Goal: Task Accomplishment & Management: Complete application form

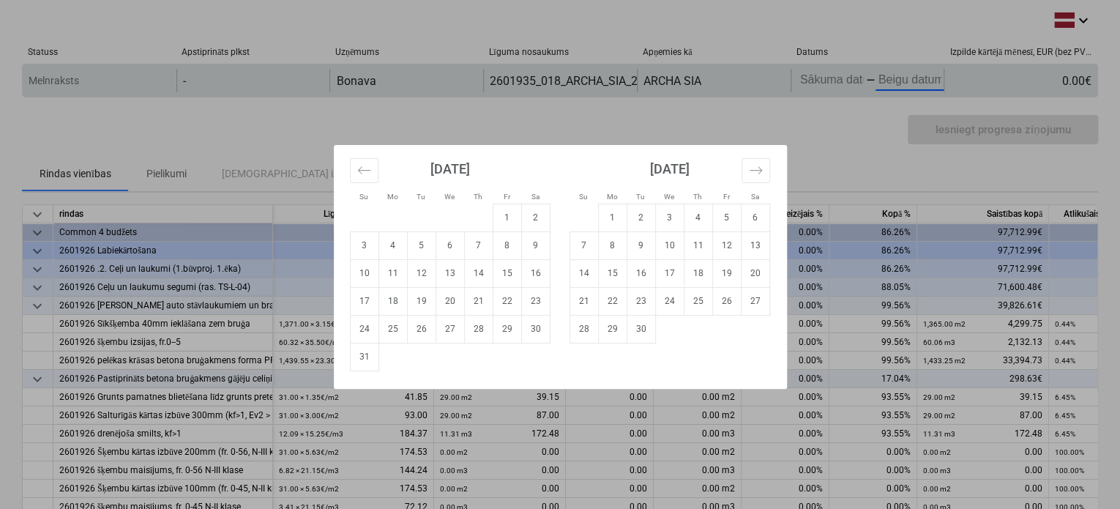
click at [878, 79] on body "keyboard_arrow_down Statuss Apstiprināts plkst Uzņēmums Līguma nosaukums Apņemi…" at bounding box center [560, 254] width 1120 height 509
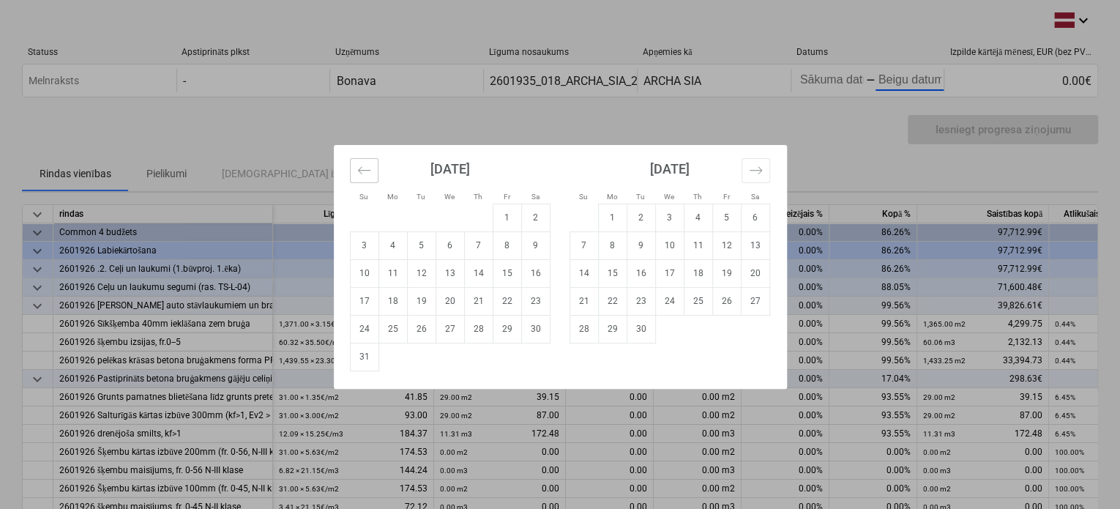
click at [362, 170] on icon "Move backward to switch to the previous month." at bounding box center [364, 170] width 14 height 14
click at [515, 296] on td "25" at bounding box center [507, 301] width 29 height 28
type input "[DATE]"
click at [717, 299] on td "22" at bounding box center [726, 301] width 29 height 28
type input "[DATE]"
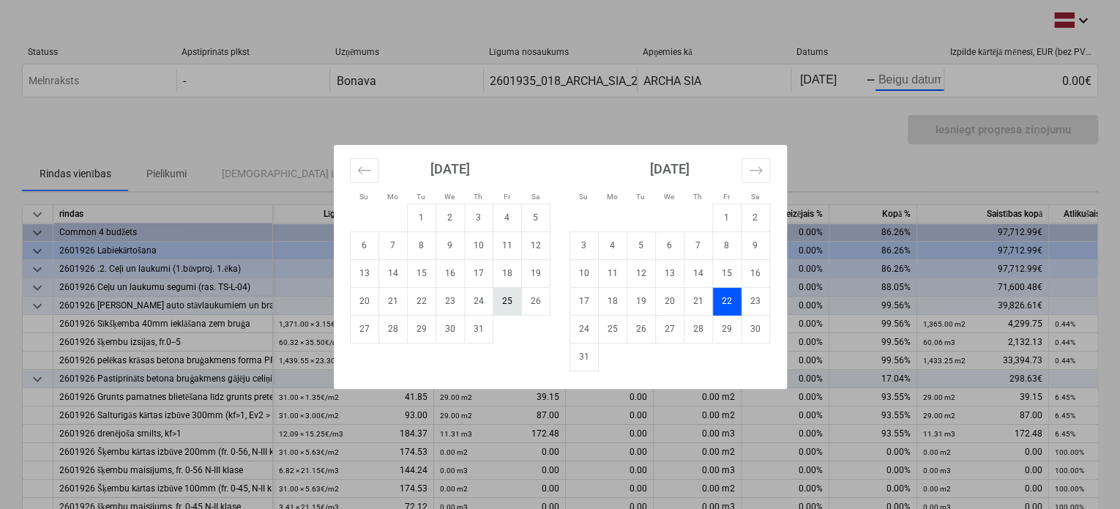
click at [506, 299] on td "25" at bounding box center [507, 301] width 29 height 28
type input "[DATE]"
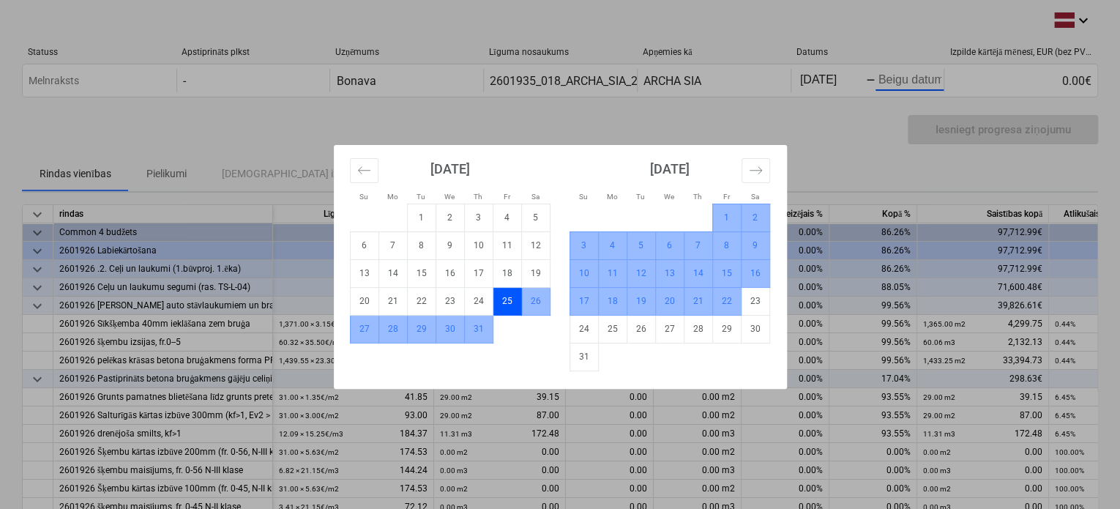
click at [722, 301] on td "22" at bounding box center [726, 301] width 29 height 28
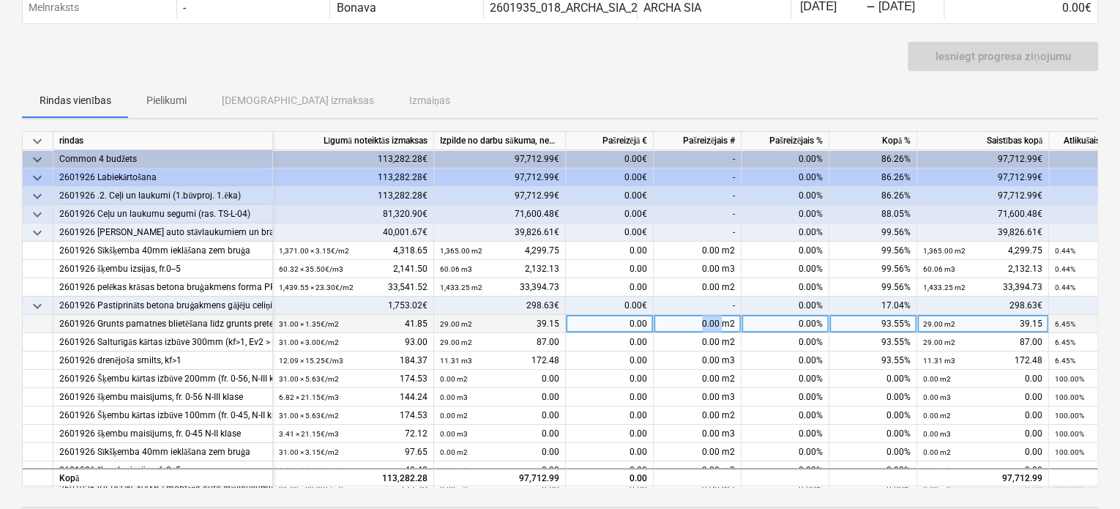
drag, startPoint x: 694, startPoint y: 322, endPoint x: 722, endPoint y: 321, distance: 27.8
click at [722, 321] on div "0.00 m2" at bounding box center [698, 324] width 88 height 18
type input "2"
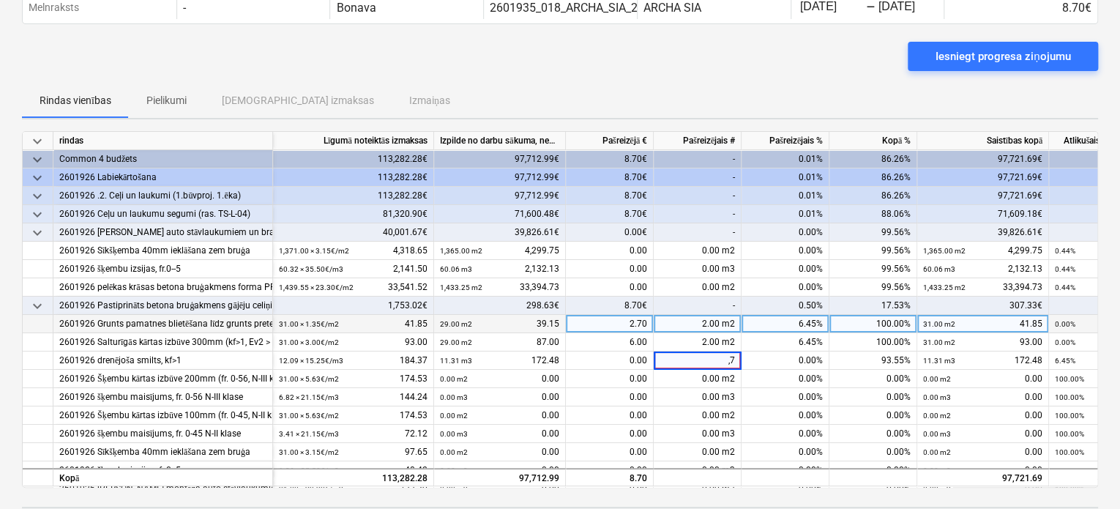
type input ",78"
type input ".78"
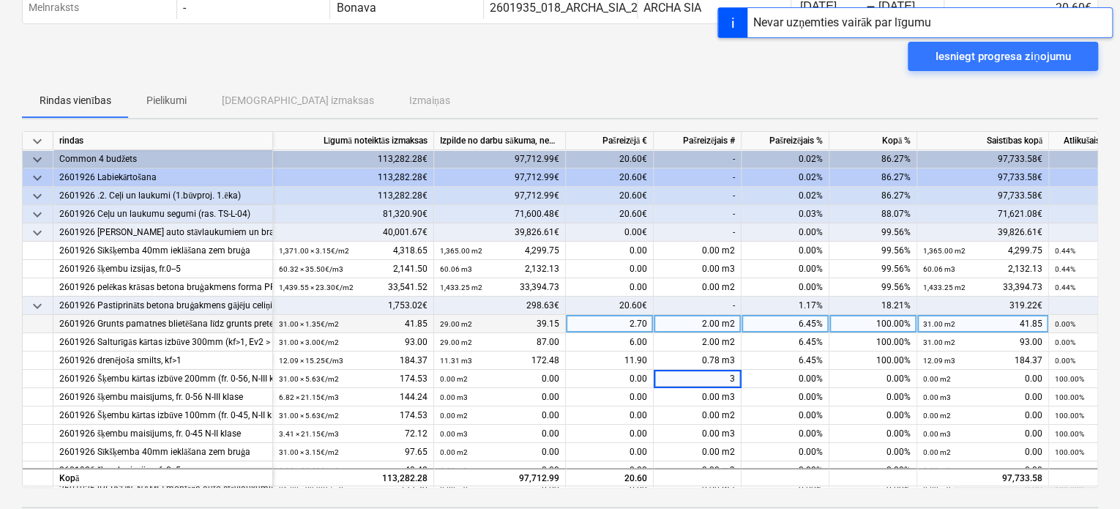
type input "31"
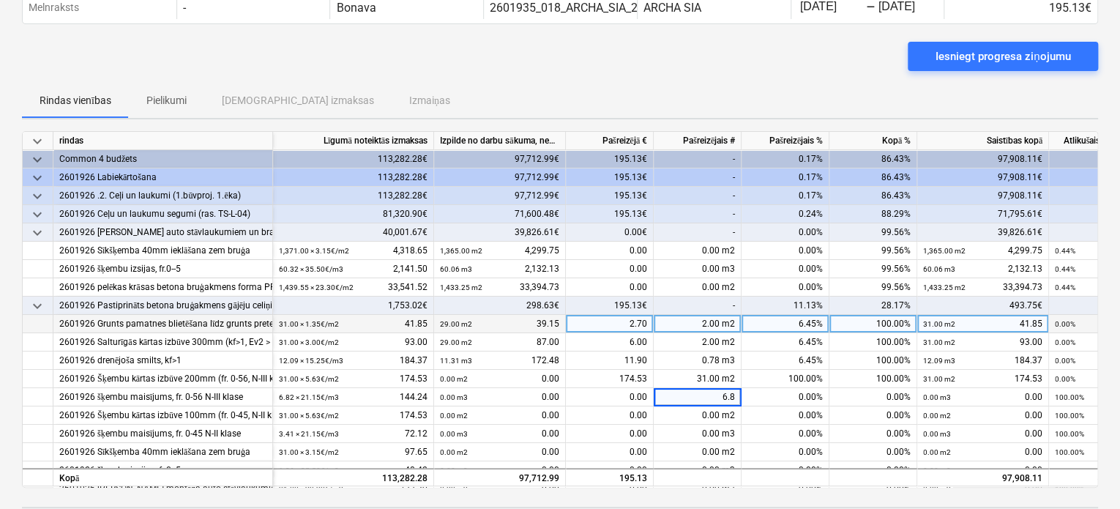
type input "6.82"
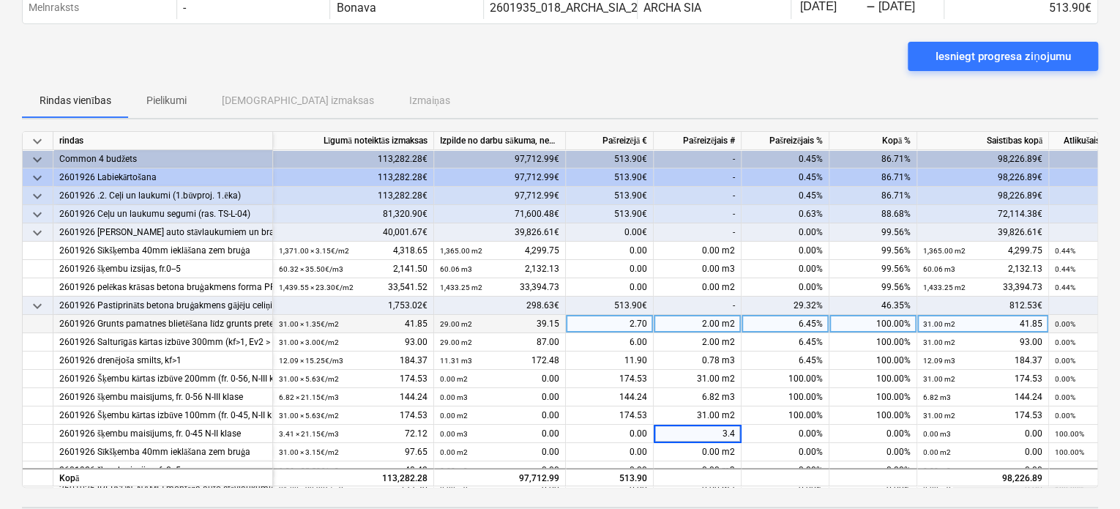
type input "3.41"
type input "31"
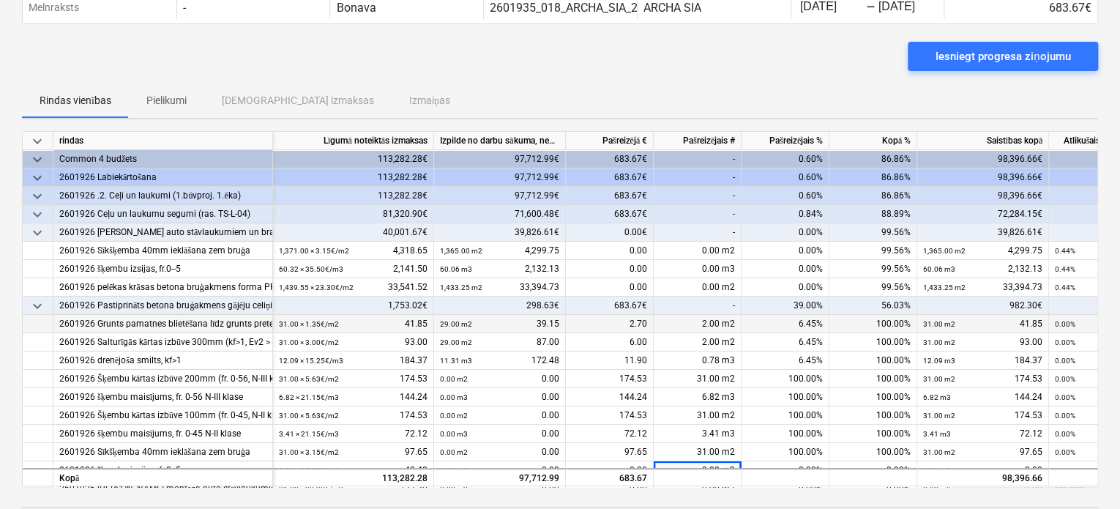
scroll to position [15, 0]
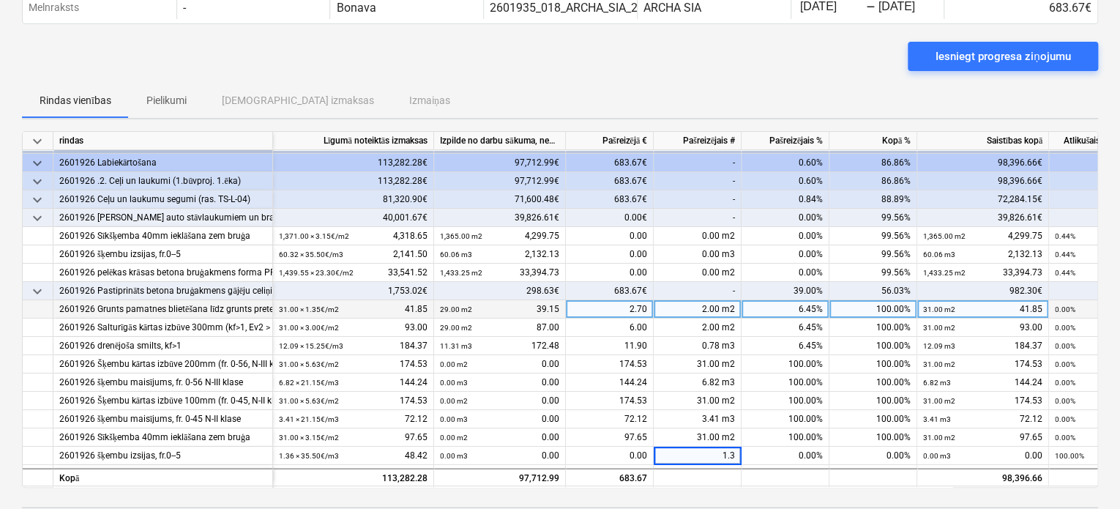
type input "1.36"
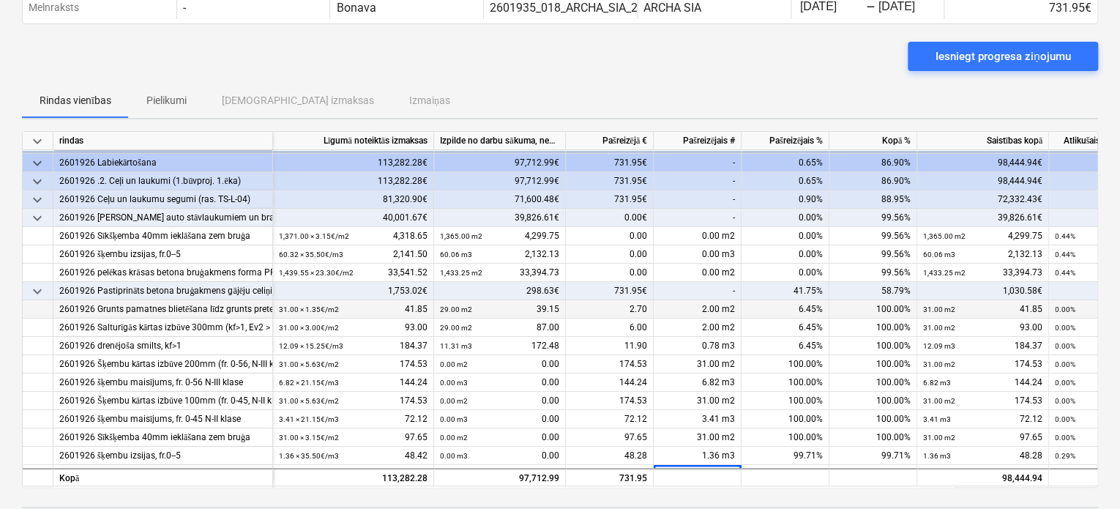
scroll to position [34, 0]
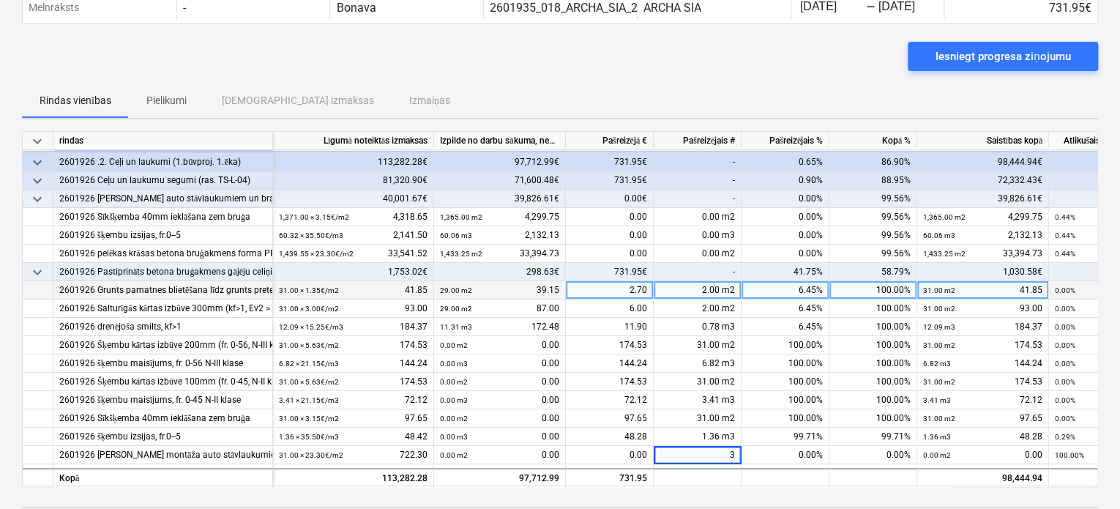
type input "31"
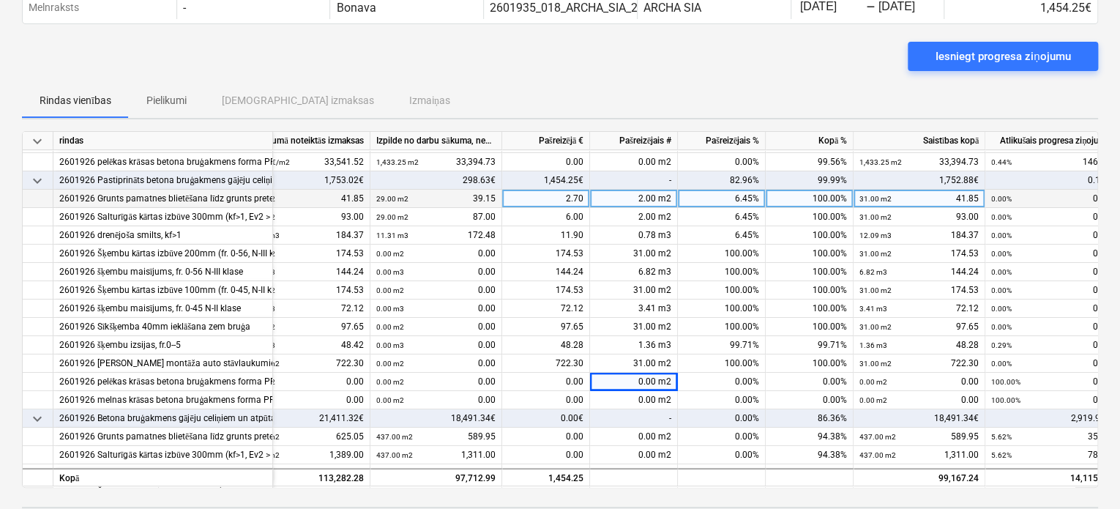
scroll to position [125, 88]
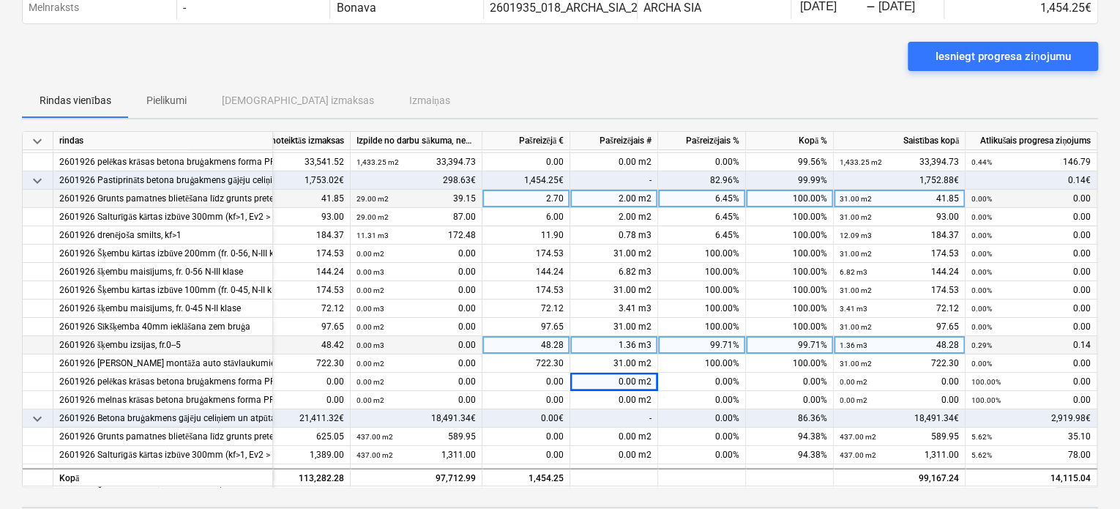
click at [324, 344] on div "1.36 × 35.50€ / m3 48.42" at bounding box center [269, 345] width 149 height 18
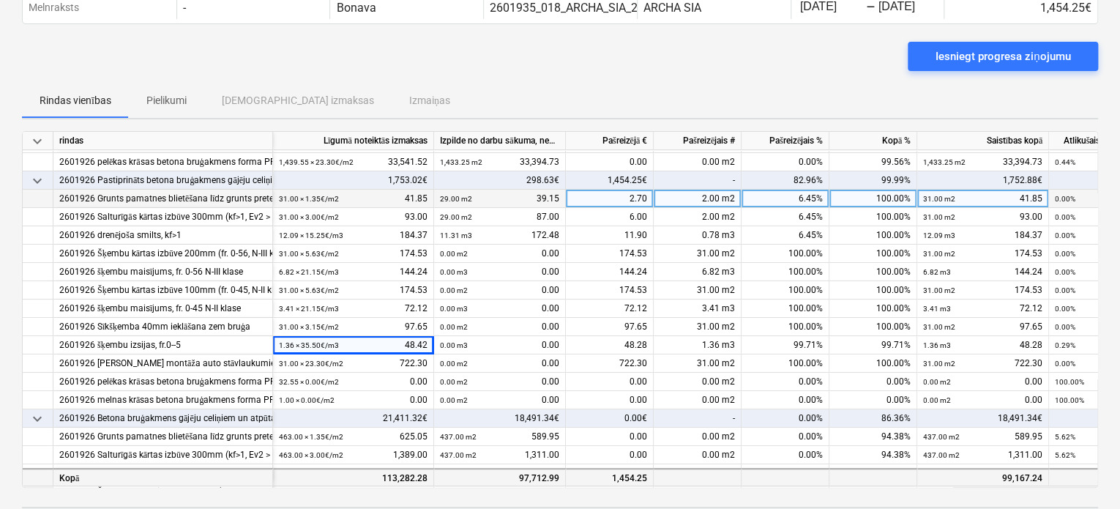
scroll to position [203, 0]
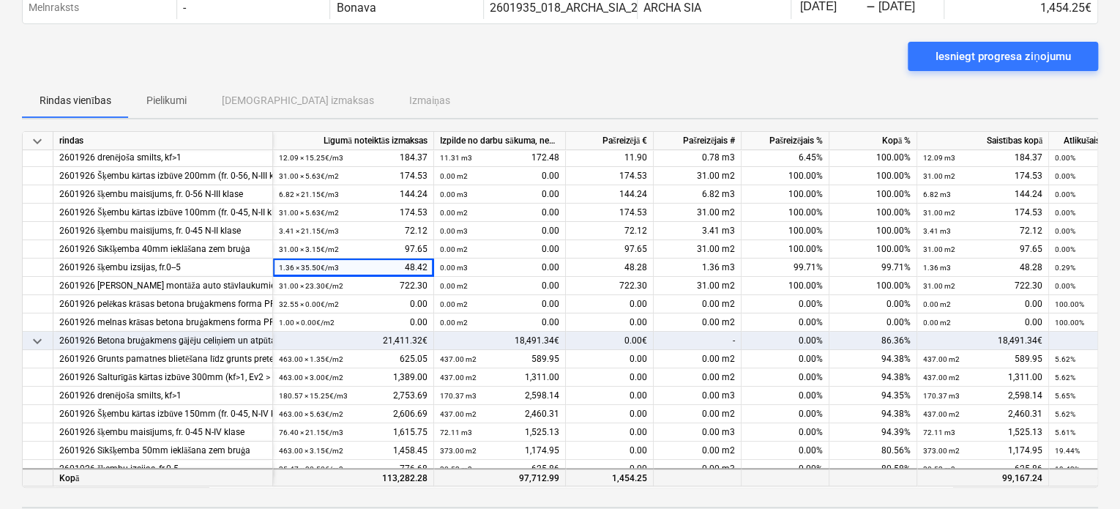
drag, startPoint x: 876, startPoint y: 479, endPoint x: 922, endPoint y: 479, distance: 46.1
click at [0, 0] on div "Kopā 113,282.28 97,712.99 1,454.25 99,167.24 14,115.04" at bounding box center [0, 0] width 0 height 0
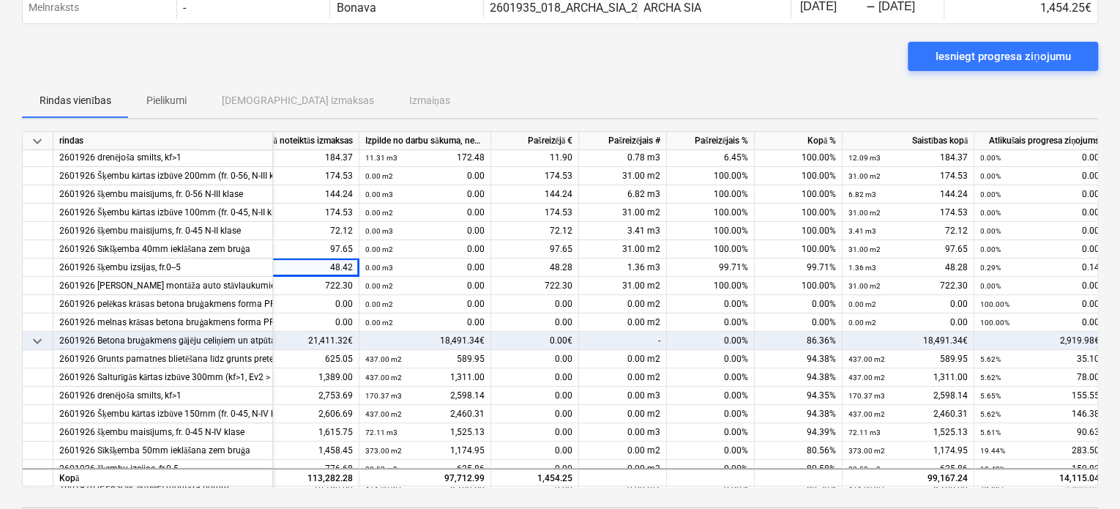
scroll to position [203, 88]
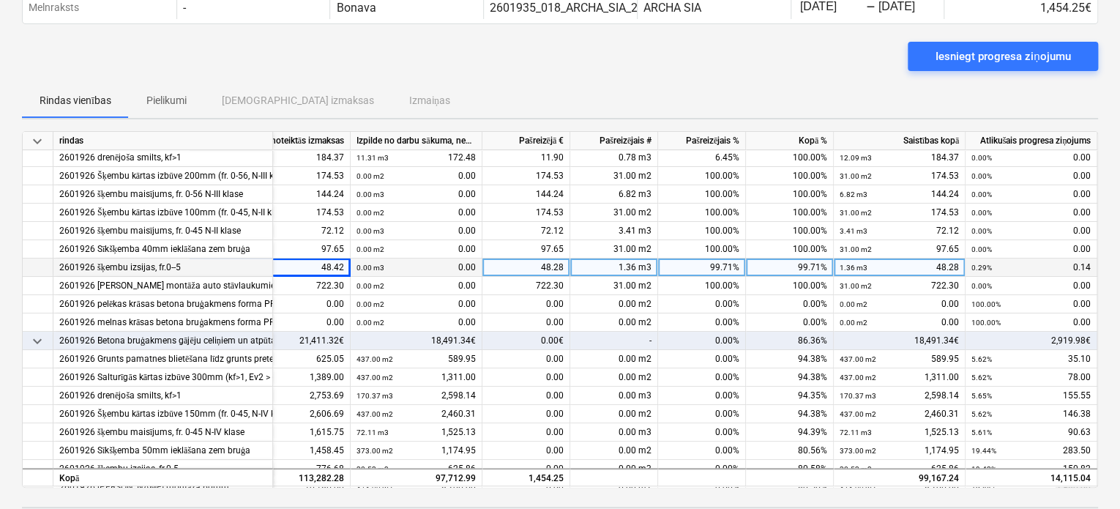
click at [636, 262] on span at bounding box center [637, 267] width 2 height 10
type input "1.5"
click at [635, 262] on div "1.36 m3" at bounding box center [614, 267] width 88 height 18
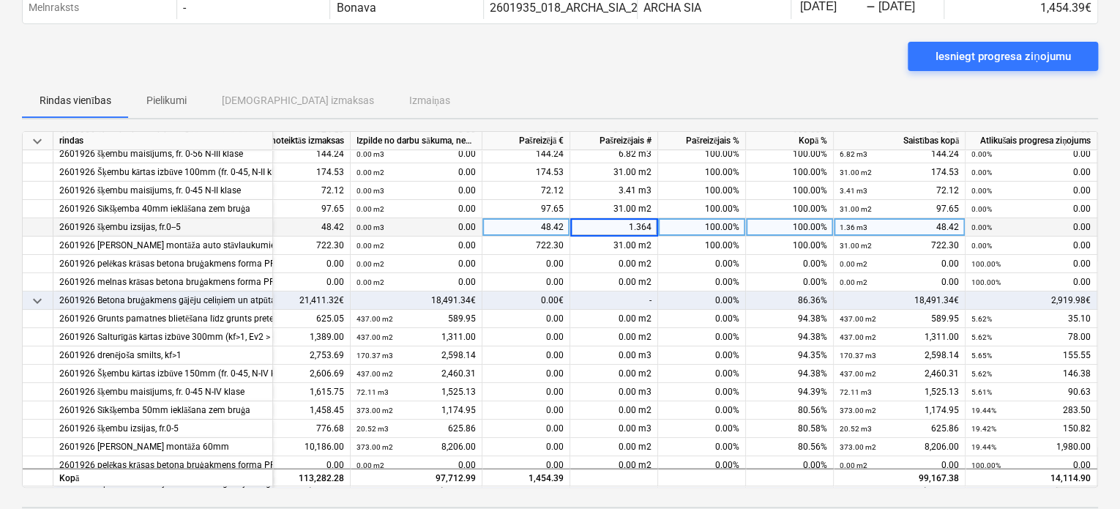
scroll to position [276, 88]
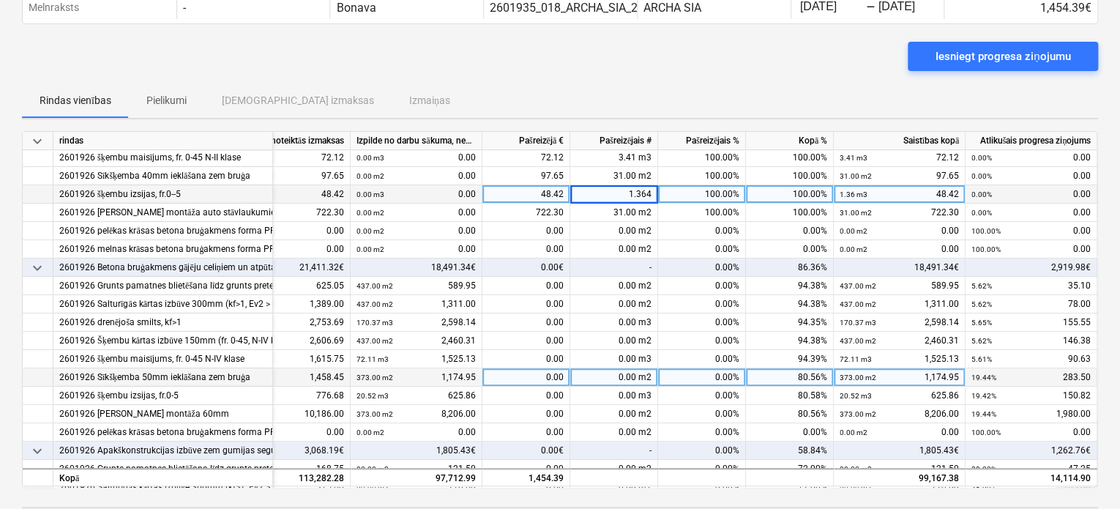
click at [636, 372] on span at bounding box center [637, 377] width 2 height 10
type input "19"
type input "1.05"
type input "19"
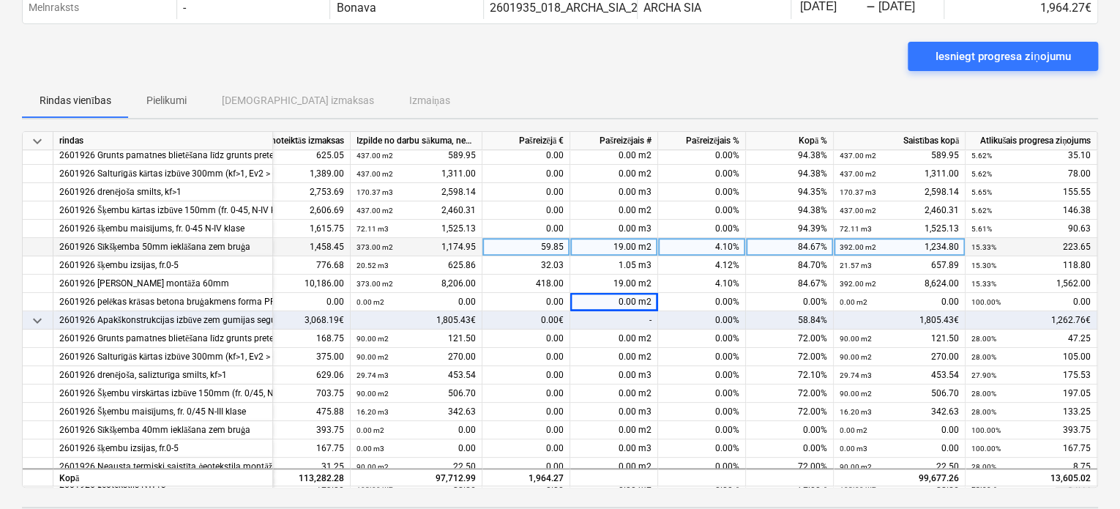
scroll to position [422, 88]
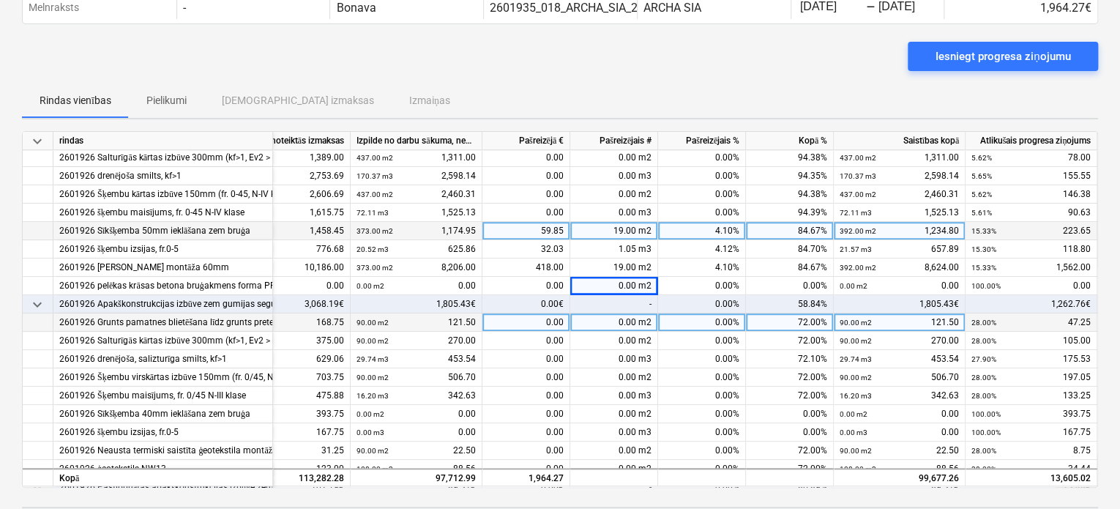
click at [615, 324] on div "0.00 m2" at bounding box center [614, 322] width 88 height 18
type input "18.85"
type input "6.22"
type input "18.85"
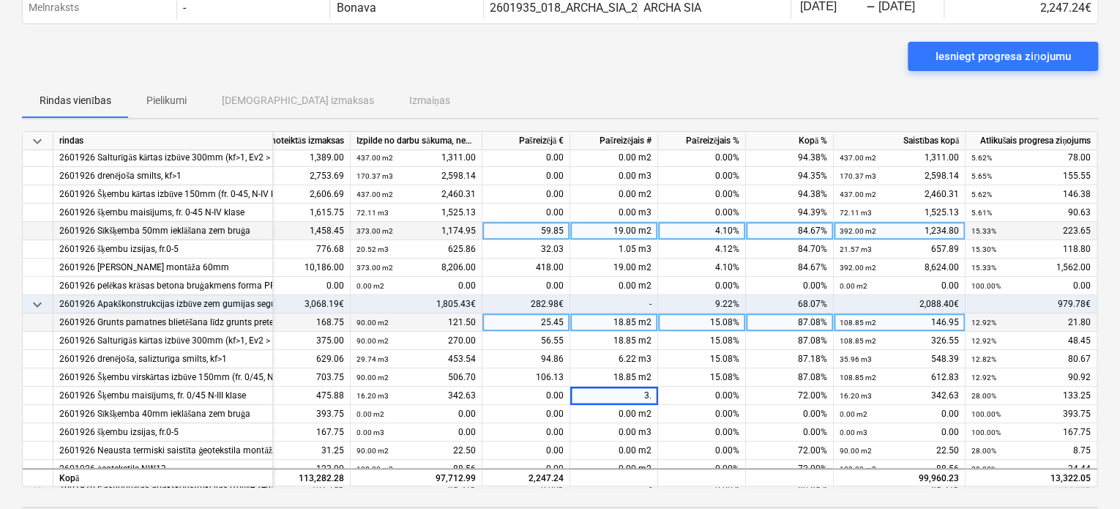
type input "3.4"
type input "108.85"
type input "4.8"
type input "18.85"
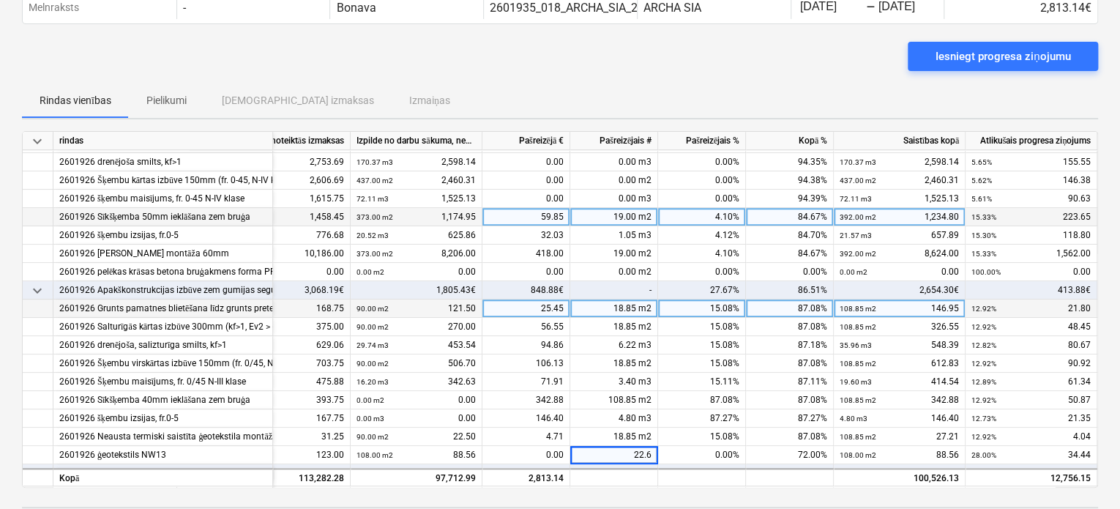
type input "22.62"
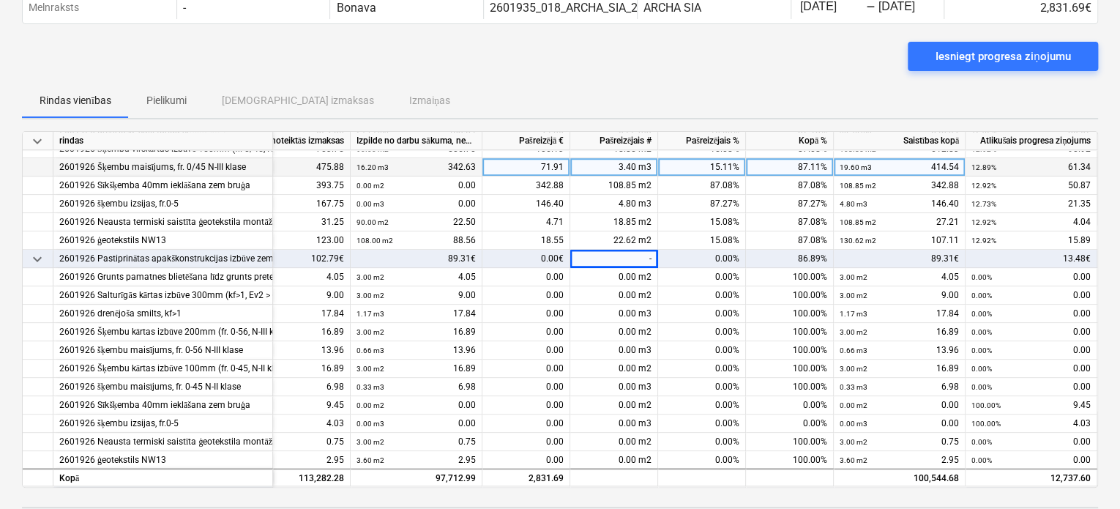
scroll to position [673, 88]
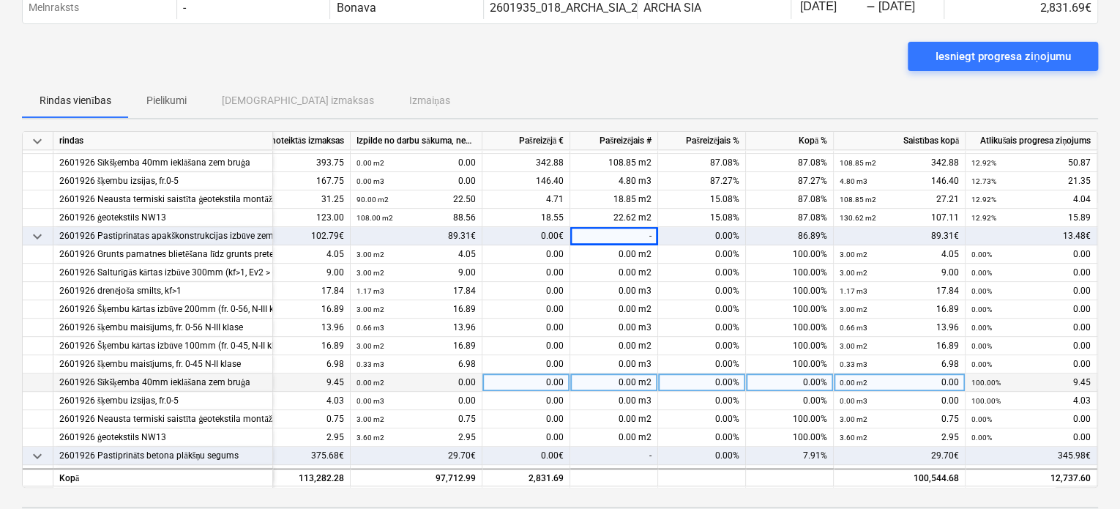
click at [618, 378] on div "0.00 m2" at bounding box center [614, 382] width 88 height 18
type input "3"
type input ".132"
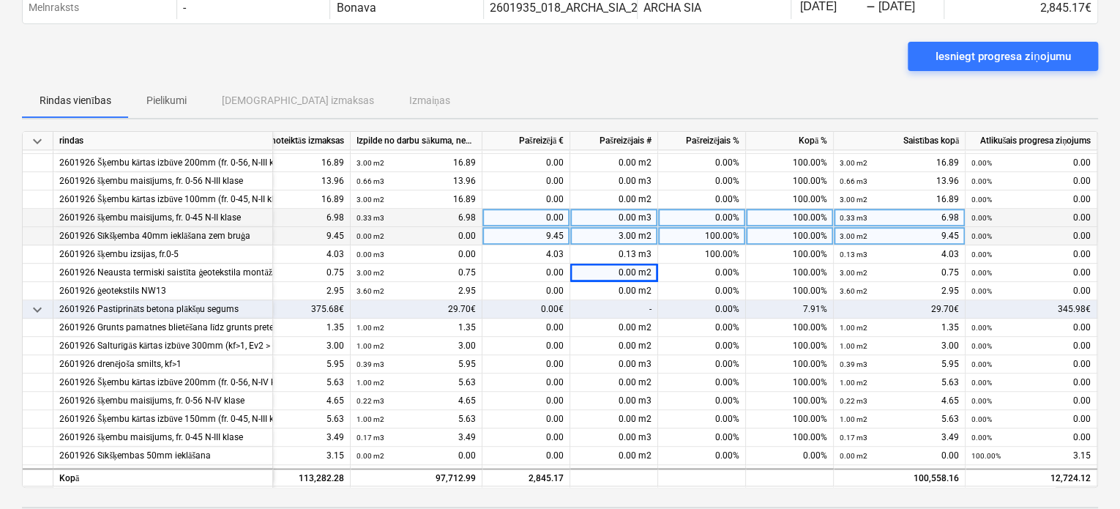
scroll to position [893, 88]
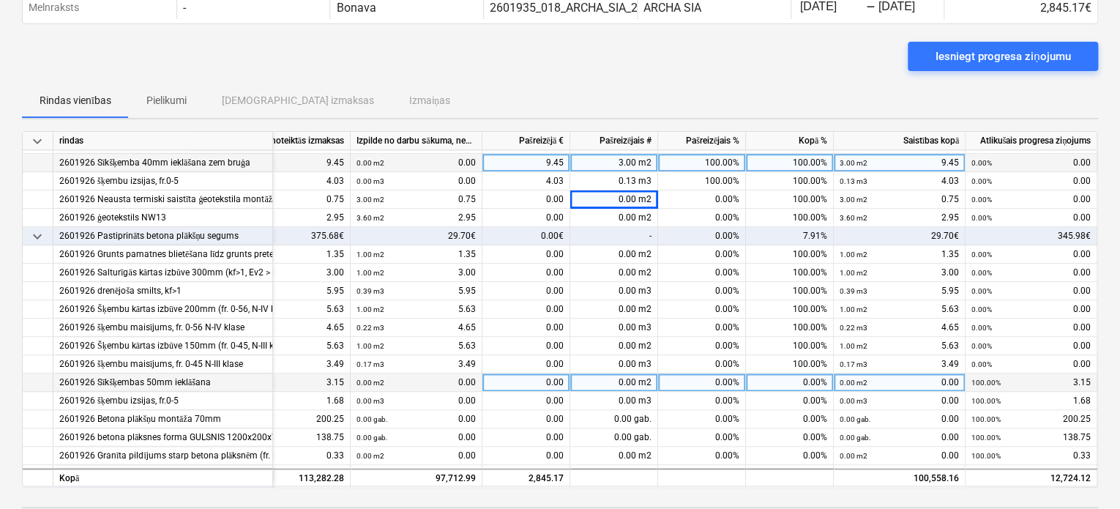
click at [606, 380] on div "0.00 m2" at bounding box center [614, 382] width 88 height 18
type input "1"
type input "0.06"
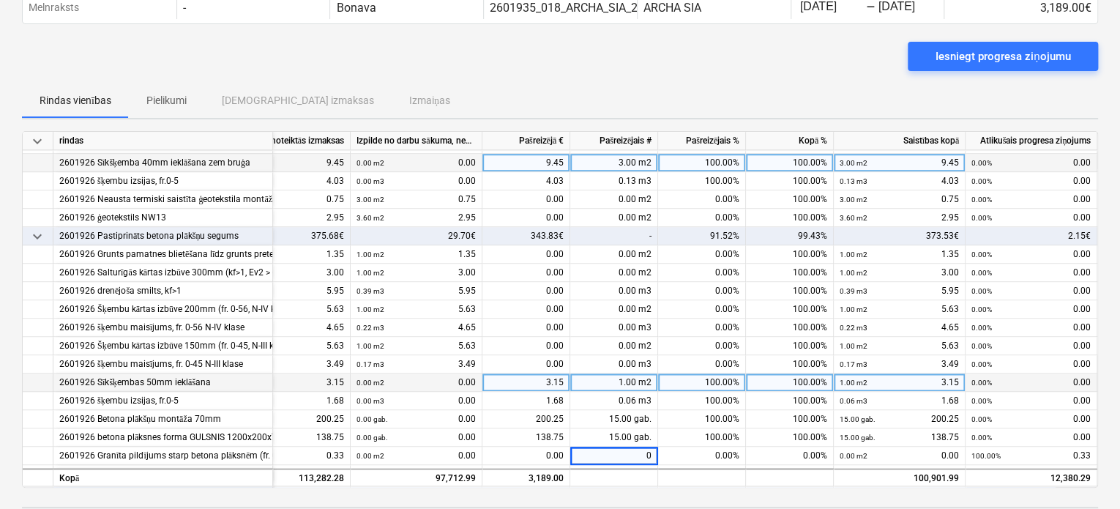
type input "06"
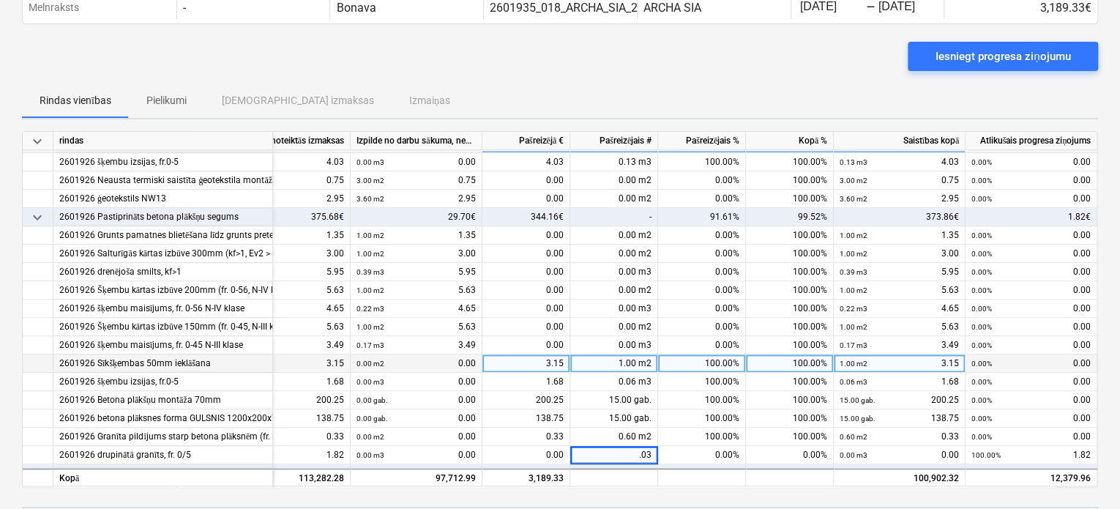
type input ".033"
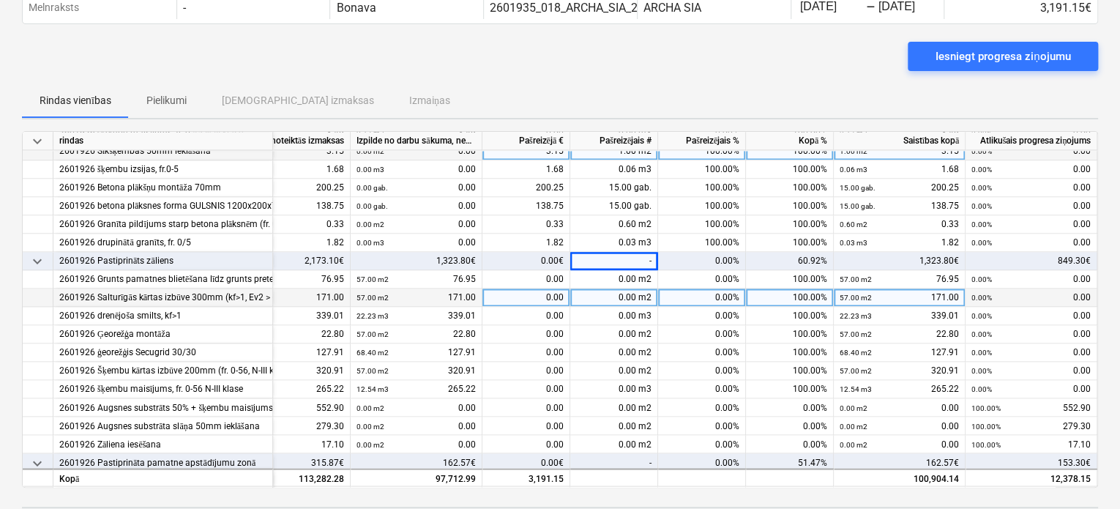
scroll to position [1150, 88]
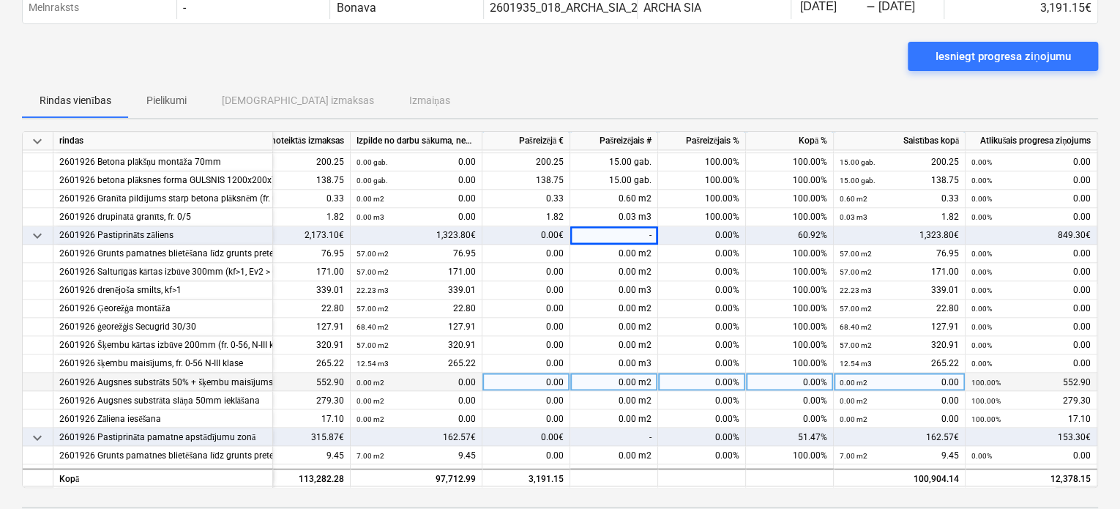
click at [601, 380] on div "0.00 m2" at bounding box center [614, 382] width 88 height 18
type input "57"
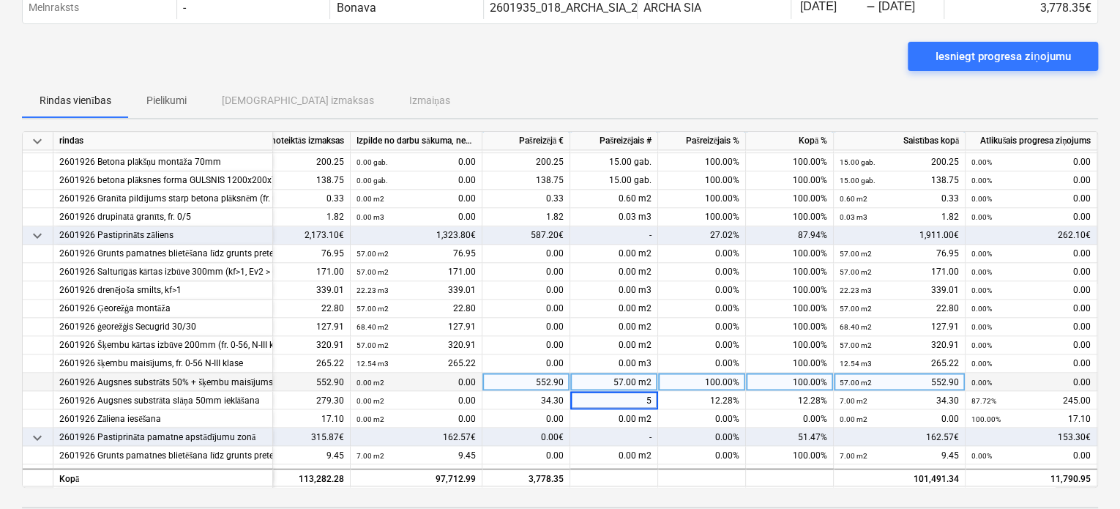
type input "57"
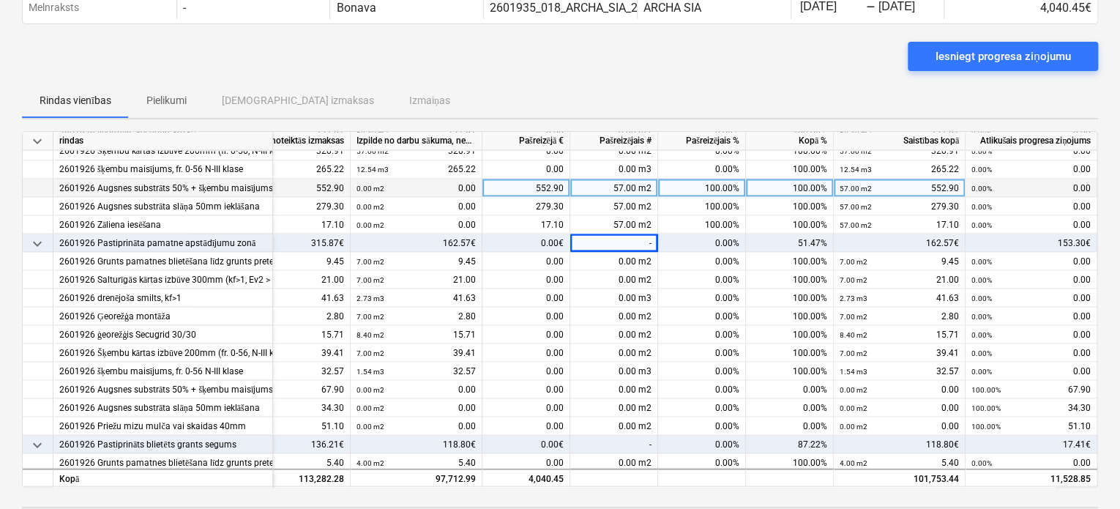
scroll to position [1369, 88]
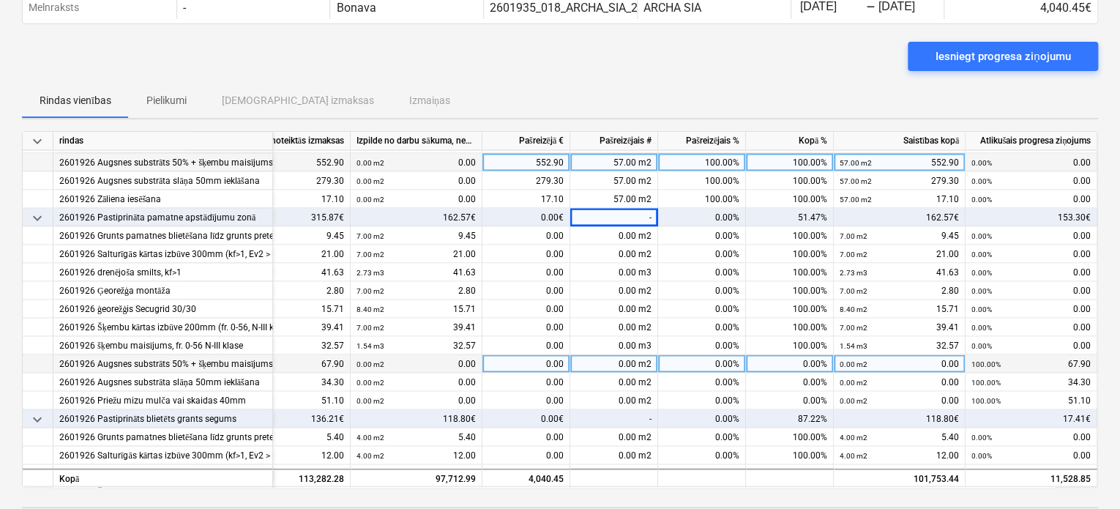
click at [588, 359] on div "0.00 m2" at bounding box center [614, 363] width 88 height 18
type input "7"
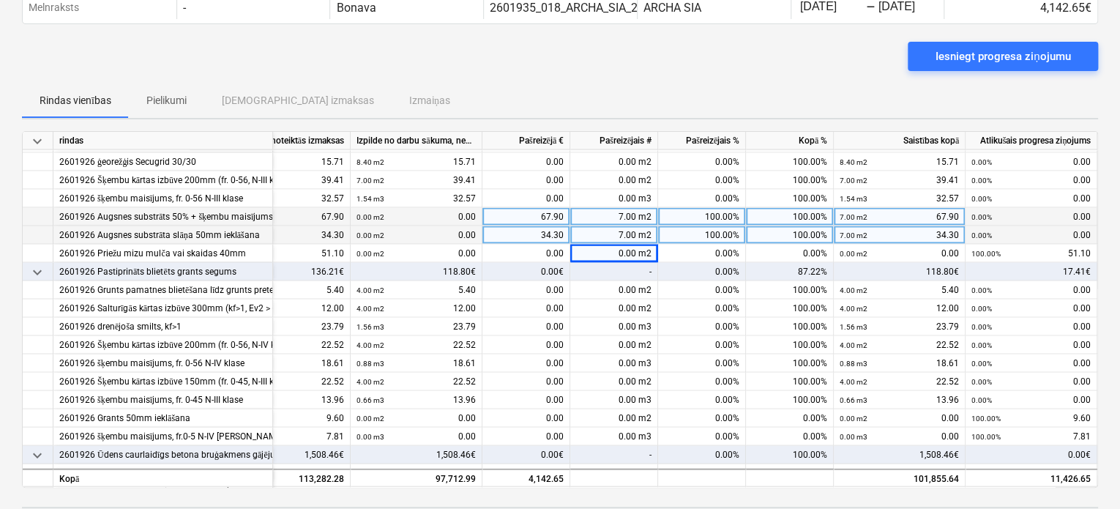
scroll to position [1589, 88]
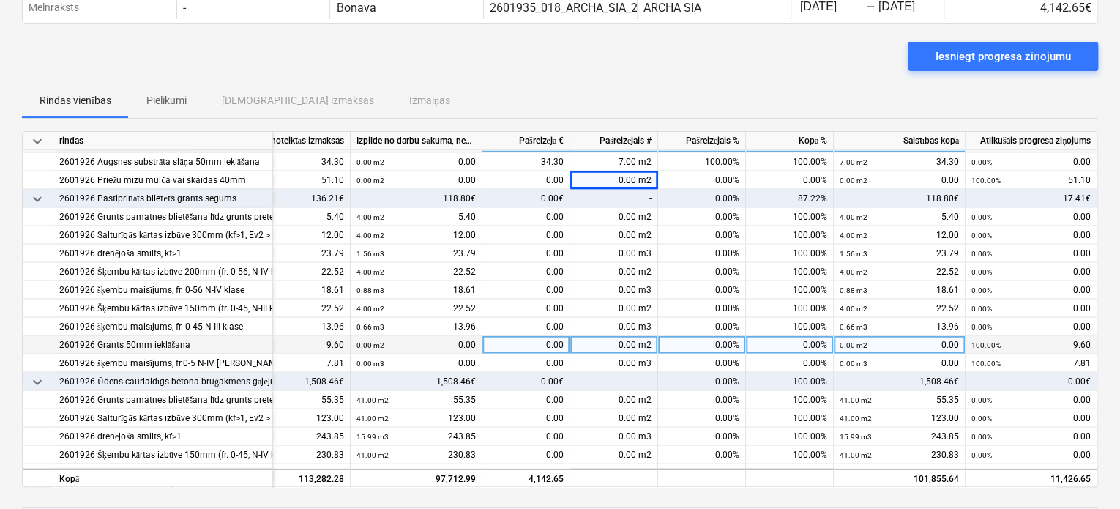
click at [597, 337] on div "0.00 m2" at bounding box center [614, 345] width 88 height 18
type input "4"
type input ".22"
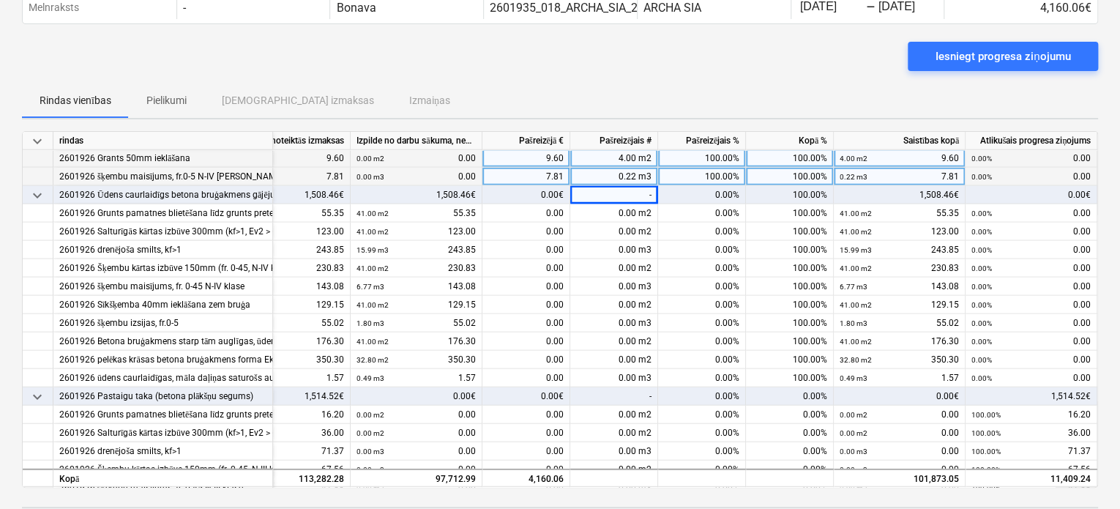
scroll to position [1809, 88]
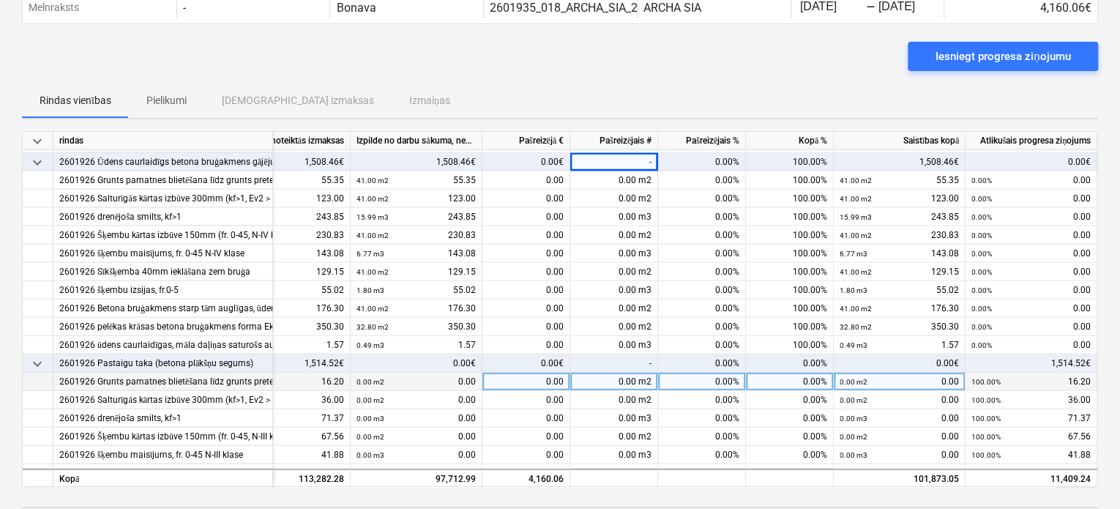
click at [603, 377] on div "0.00 m2" at bounding box center [614, 382] width 88 height 18
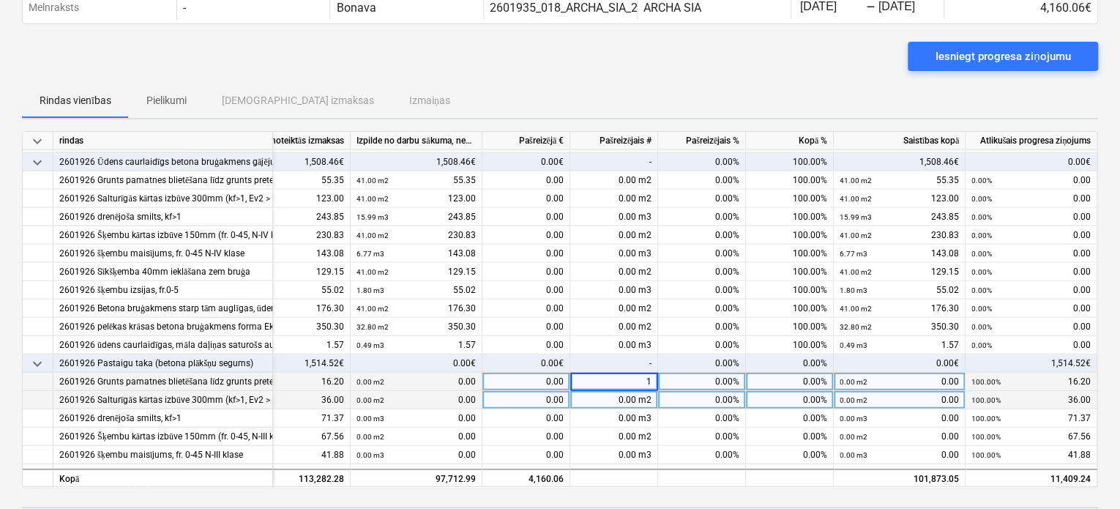
type input "12"
type input "4.68"
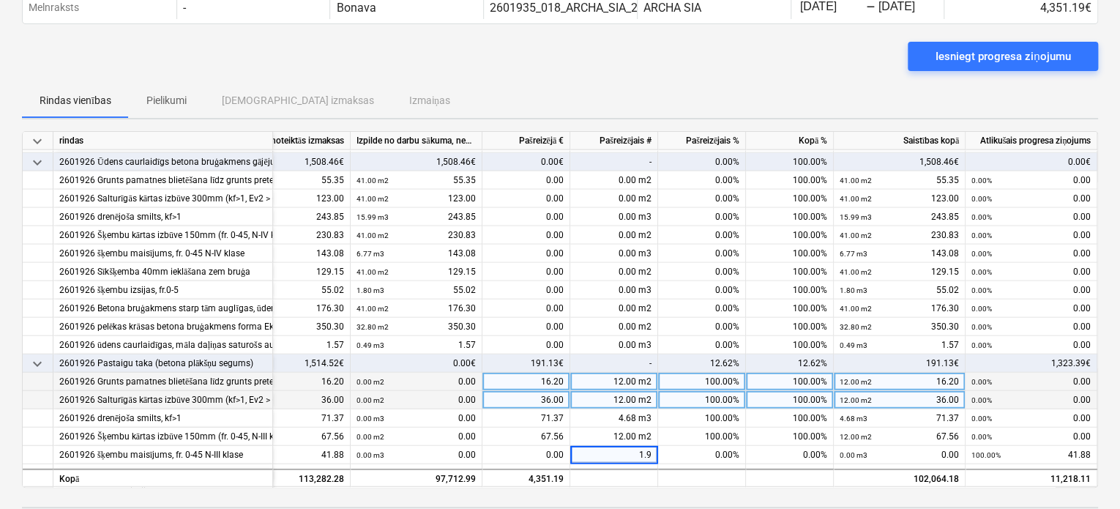
type input "1.98"
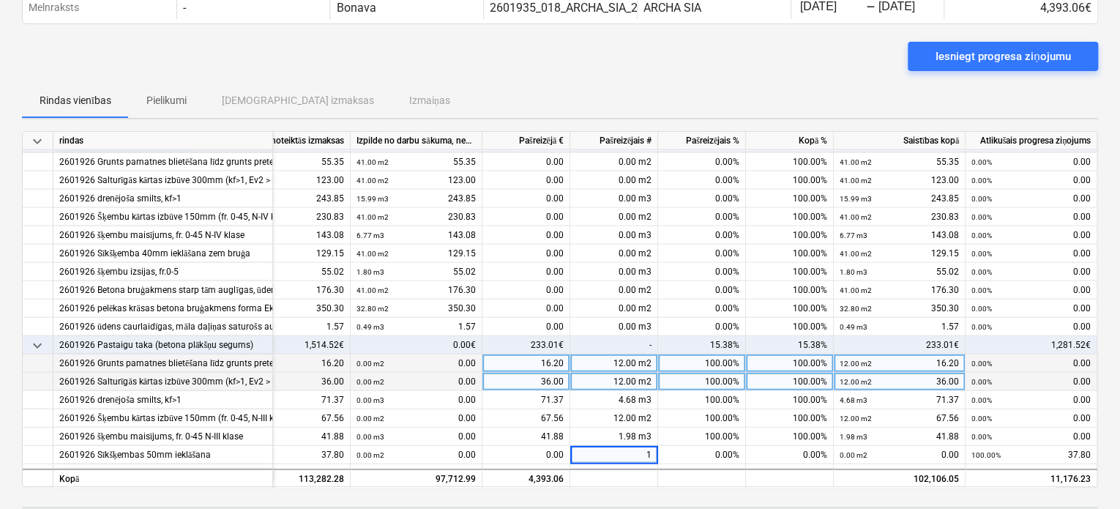
type input "12"
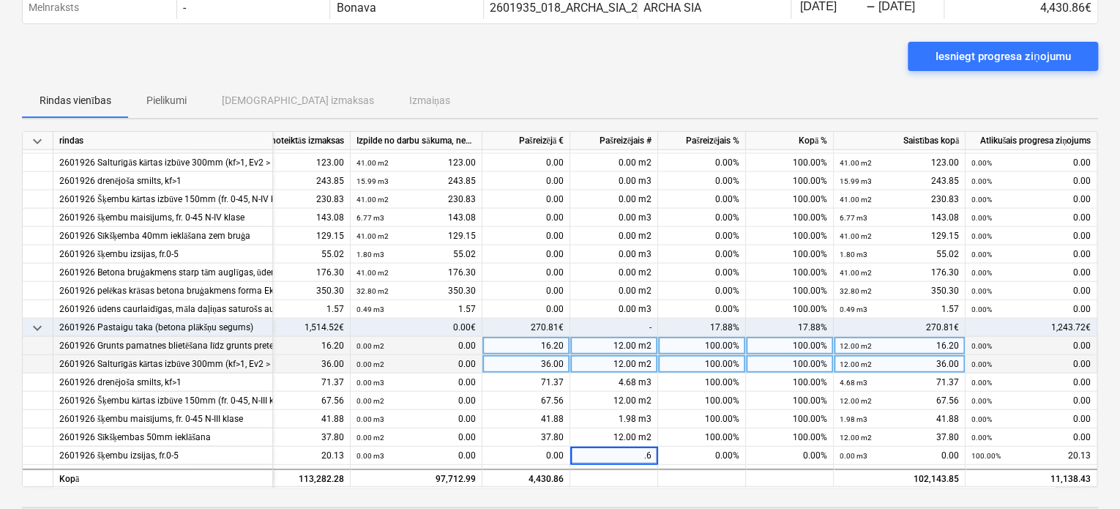
type input ".66"
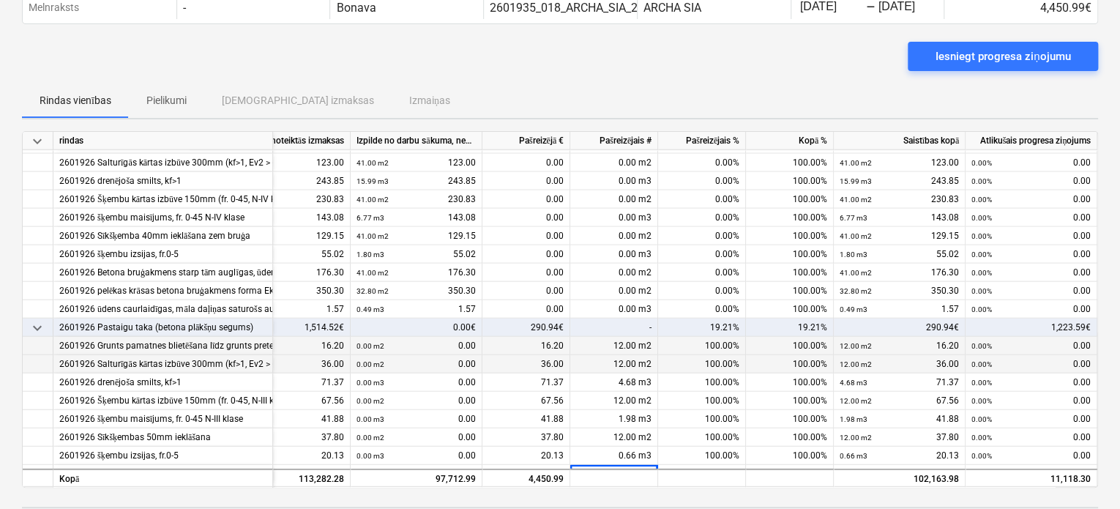
scroll to position [1864, 88]
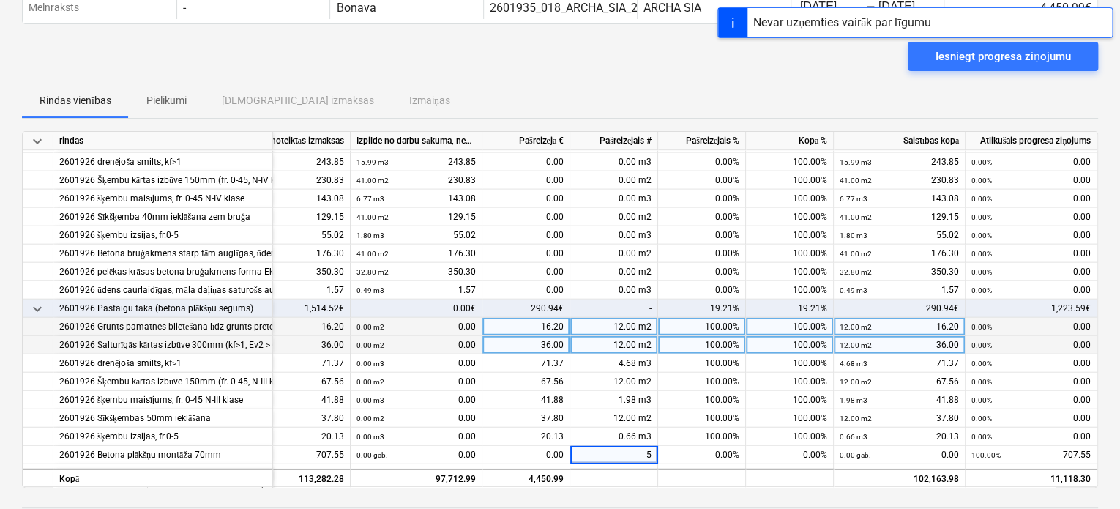
type input "53"
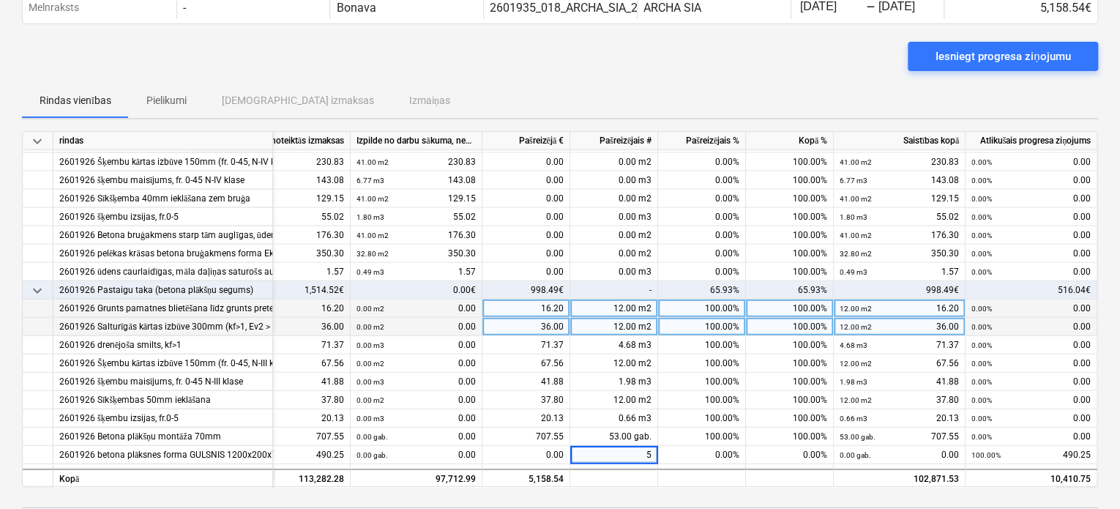
type input "53"
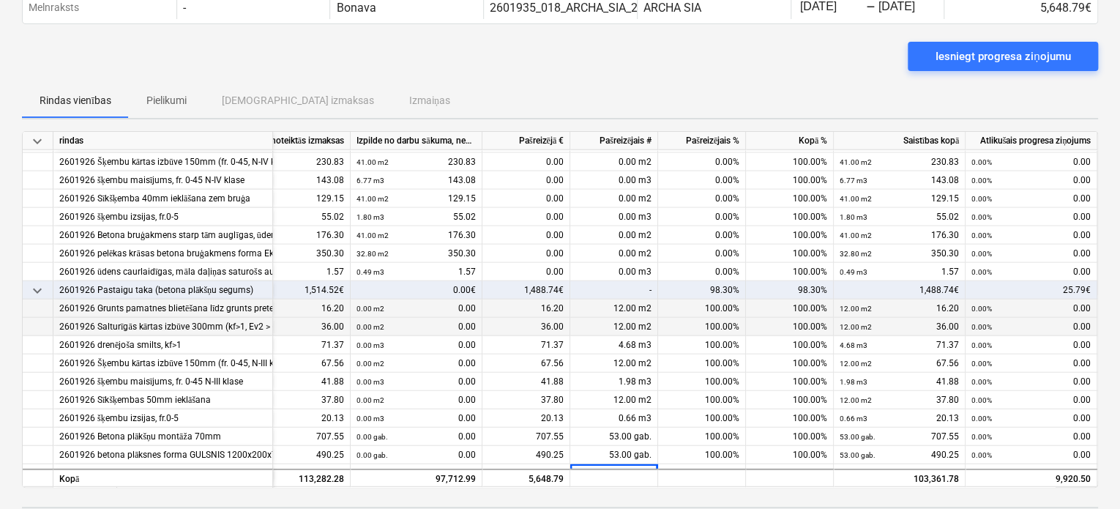
scroll to position [1900, 88]
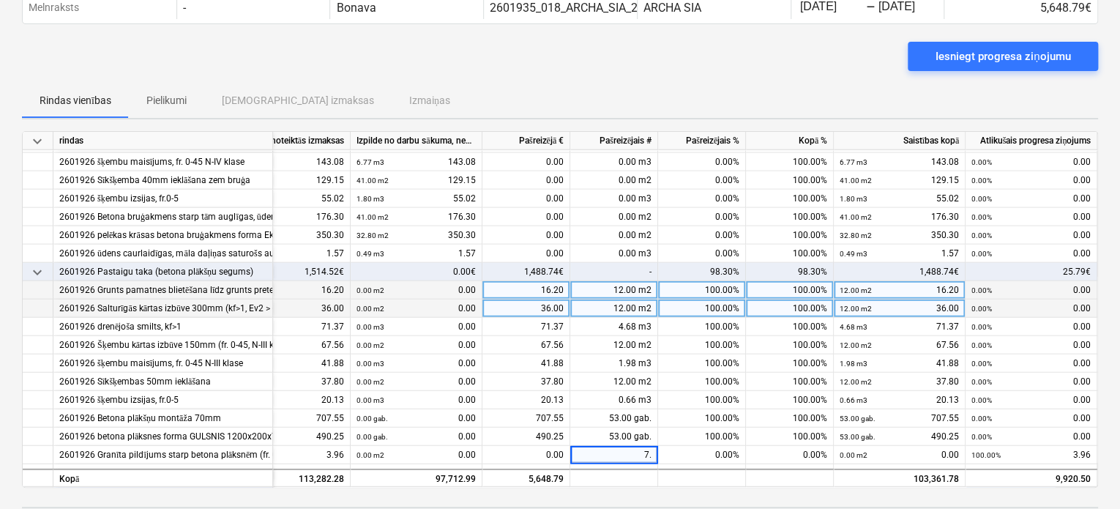
type input "7.2"
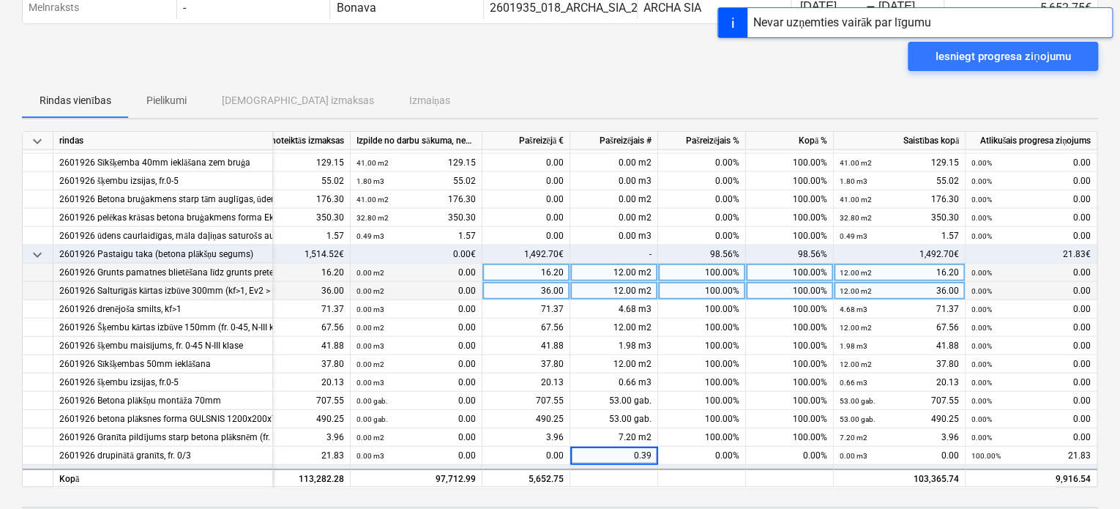
type input "0.396"
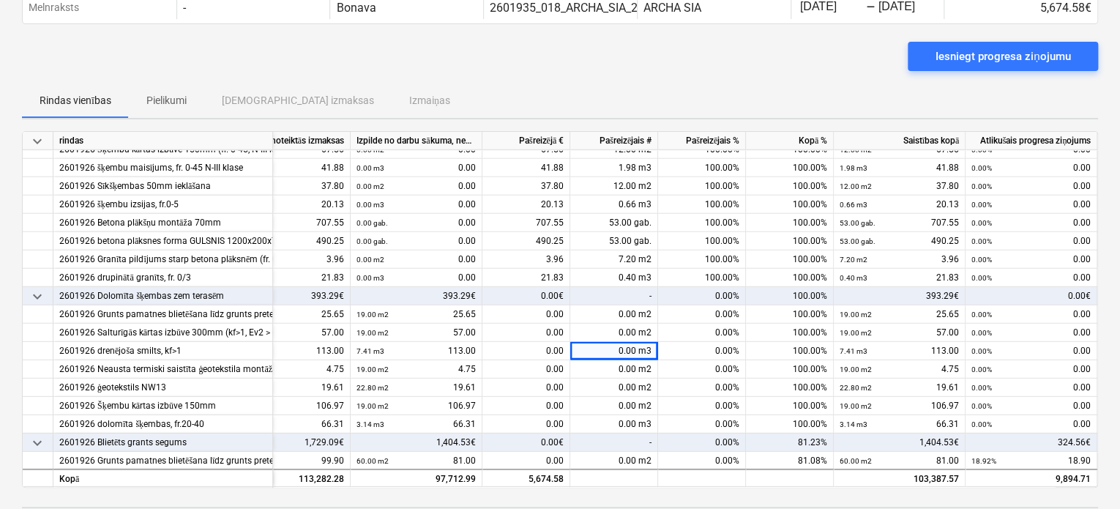
scroll to position [2137, 88]
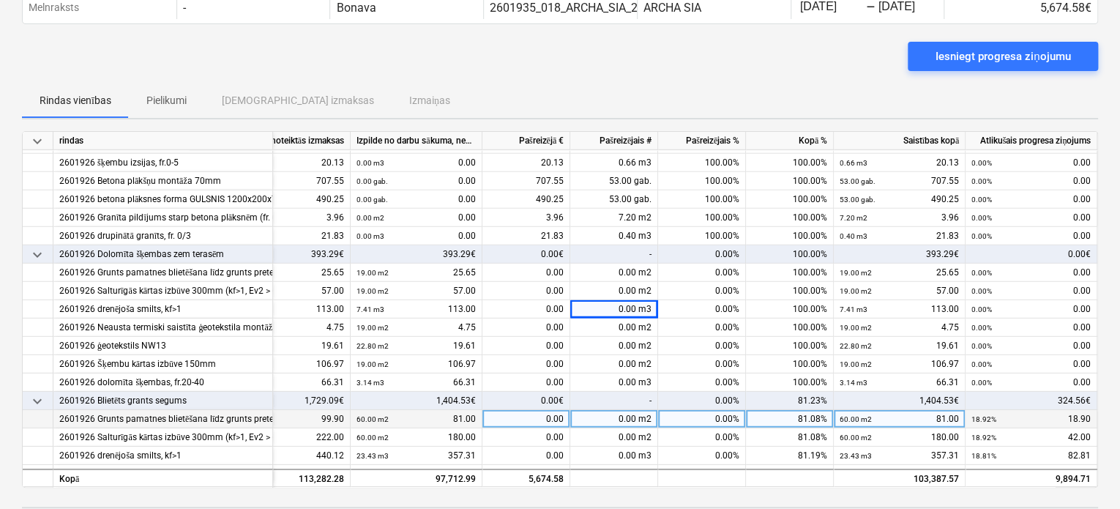
click at [611, 415] on div "0.00 m2" at bounding box center [614, 419] width 88 height 18
type input "2.89"
type input "1.13"
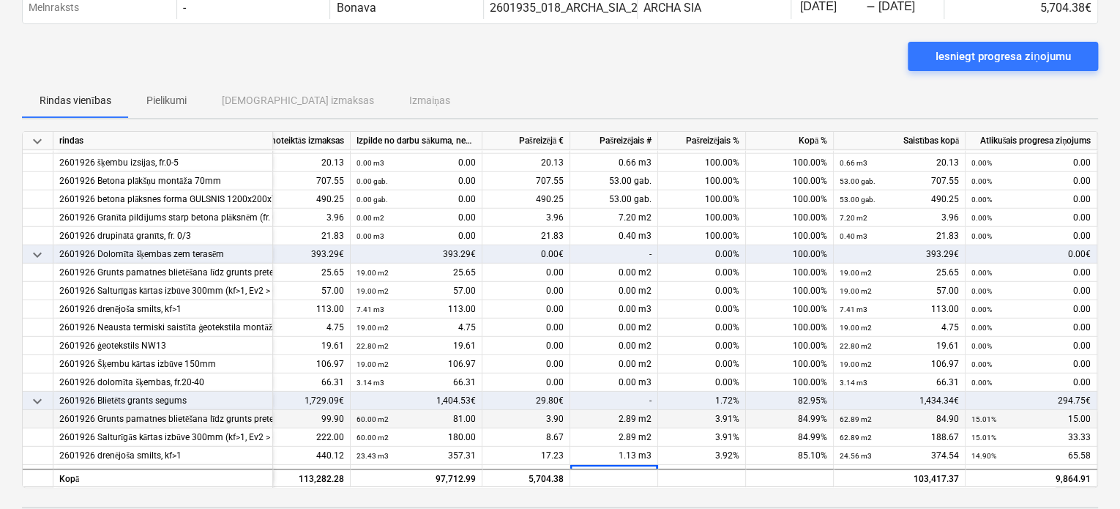
scroll to position [2156, 88]
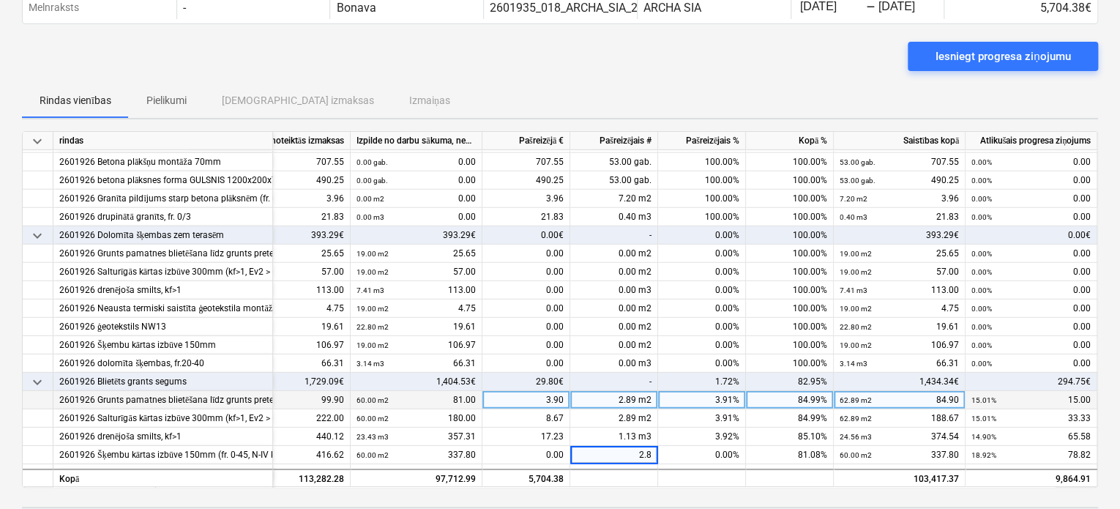
type input "2.89"
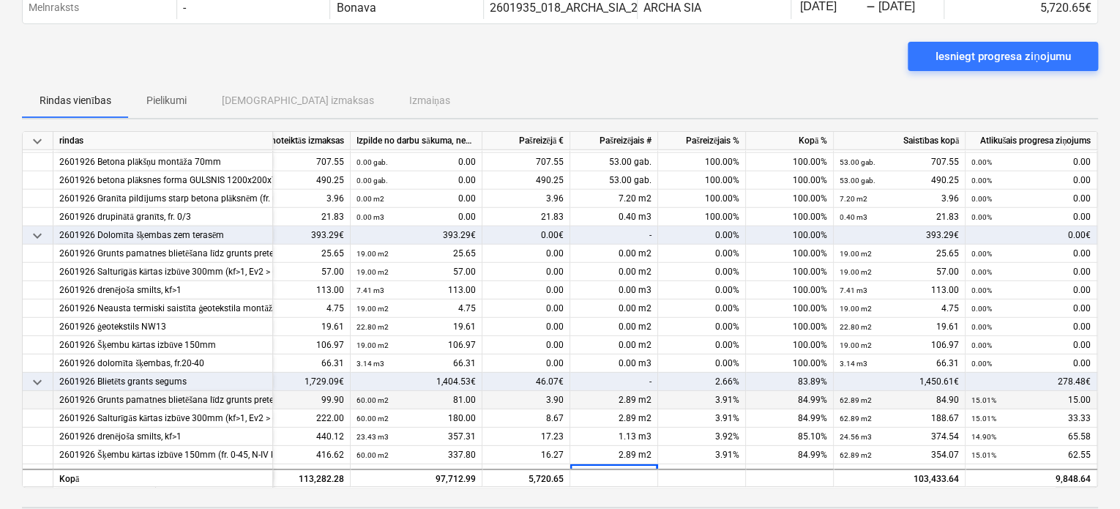
scroll to position [2175, 88]
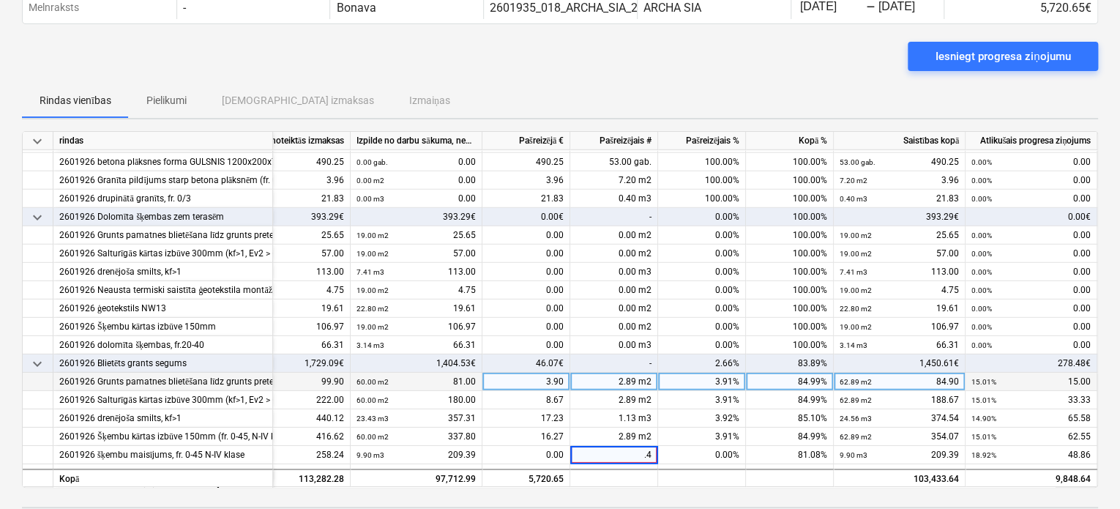
type input ".48"
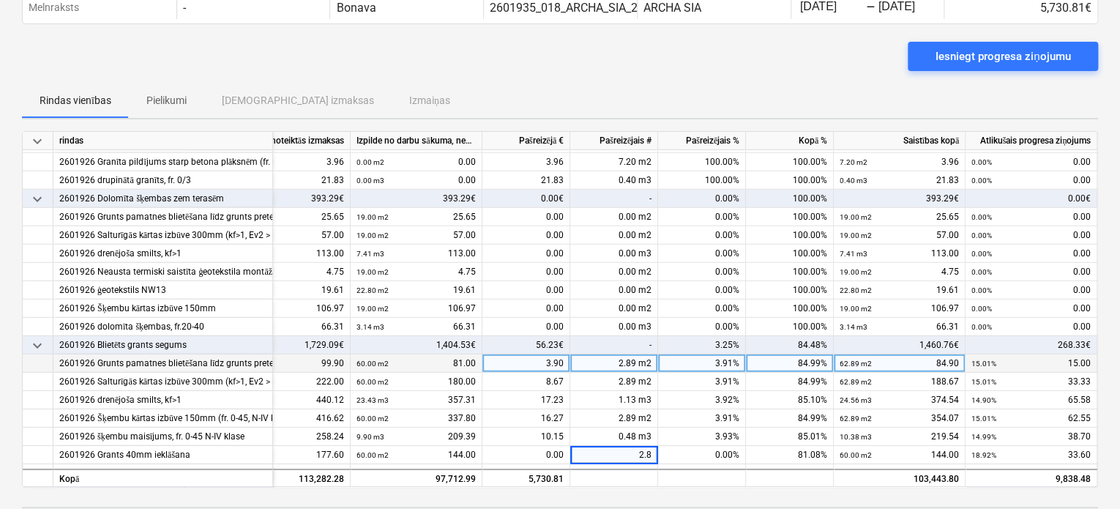
type input "2.89"
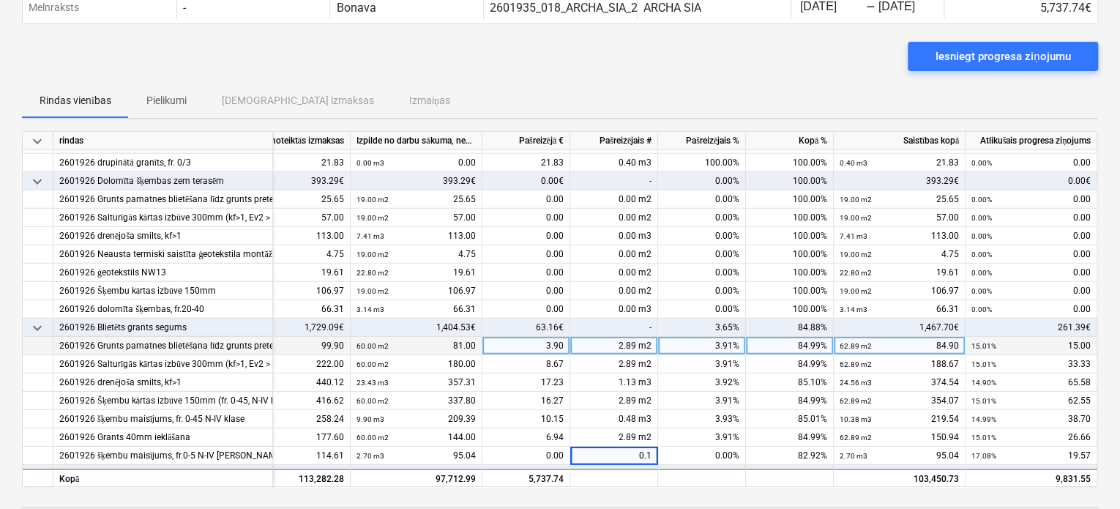
type input "0.13"
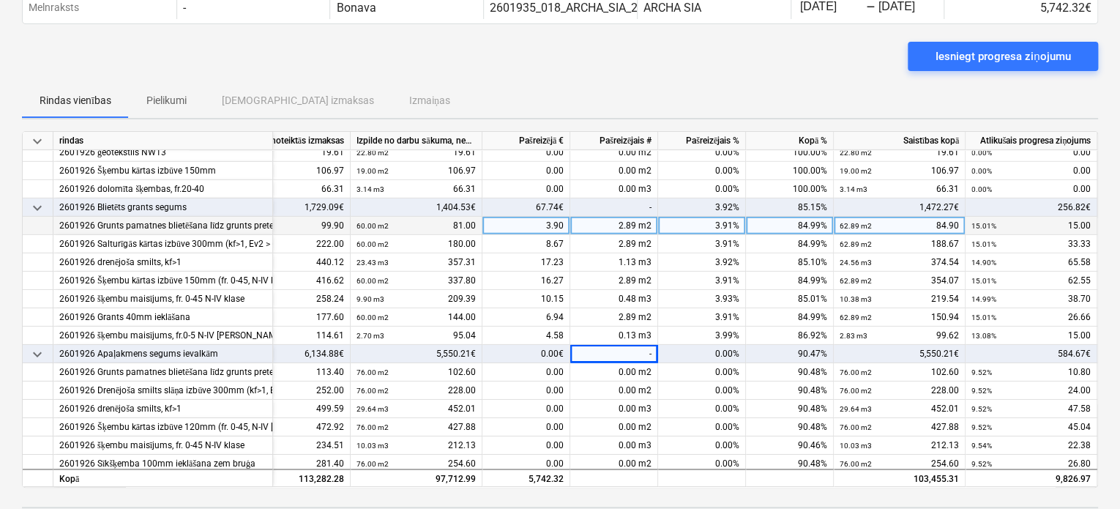
scroll to position [2376, 88]
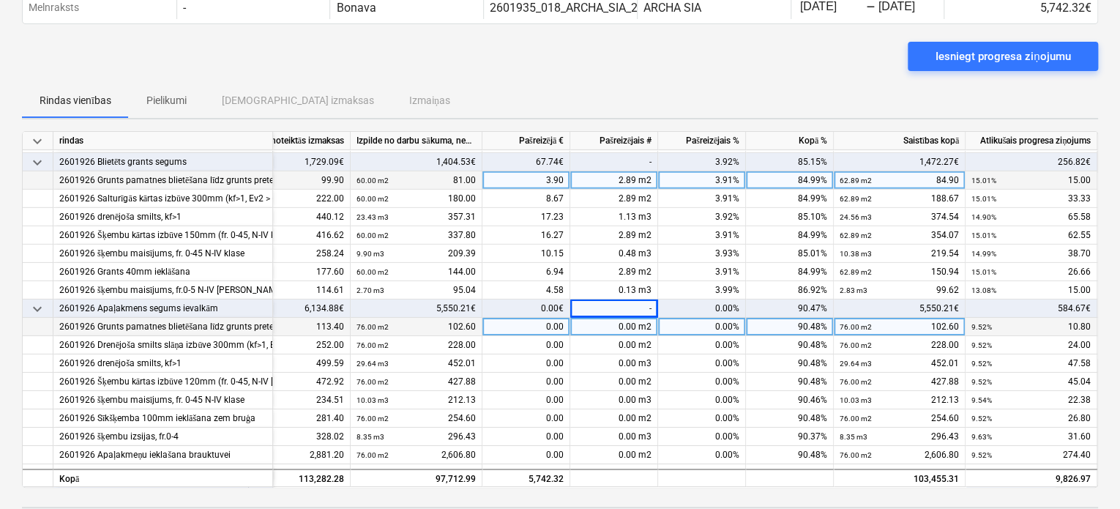
click at [619, 324] on div "0.00 m2" at bounding box center [614, 327] width 88 height 18
type input "8"
type input "3.12"
type input "1.06"
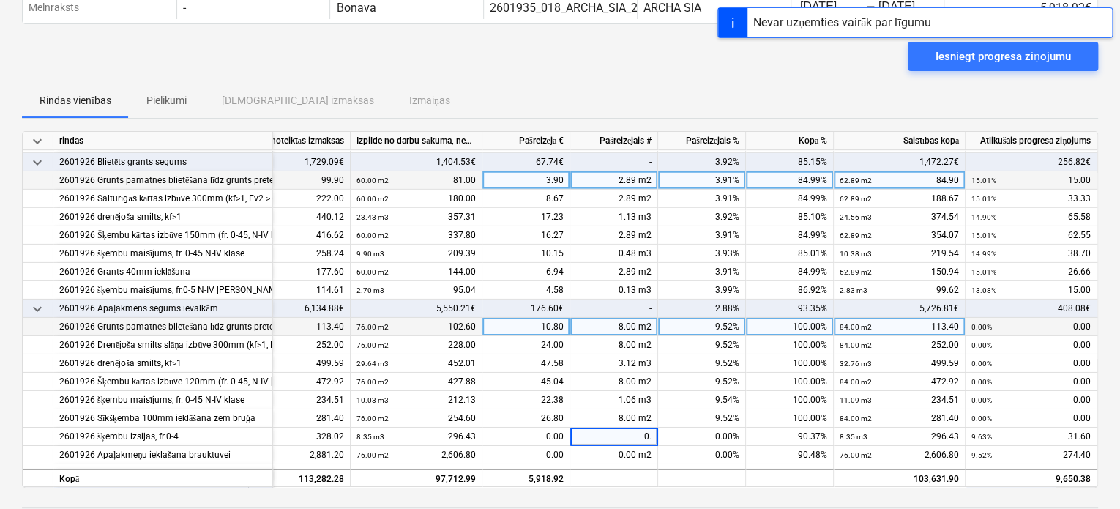
type input "0.9"
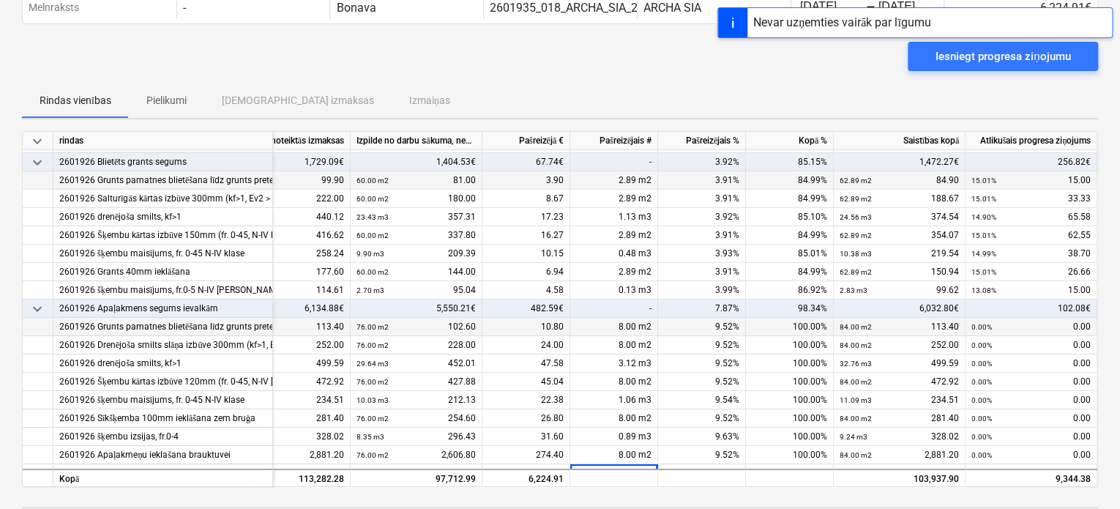
scroll to position [2394, 88]
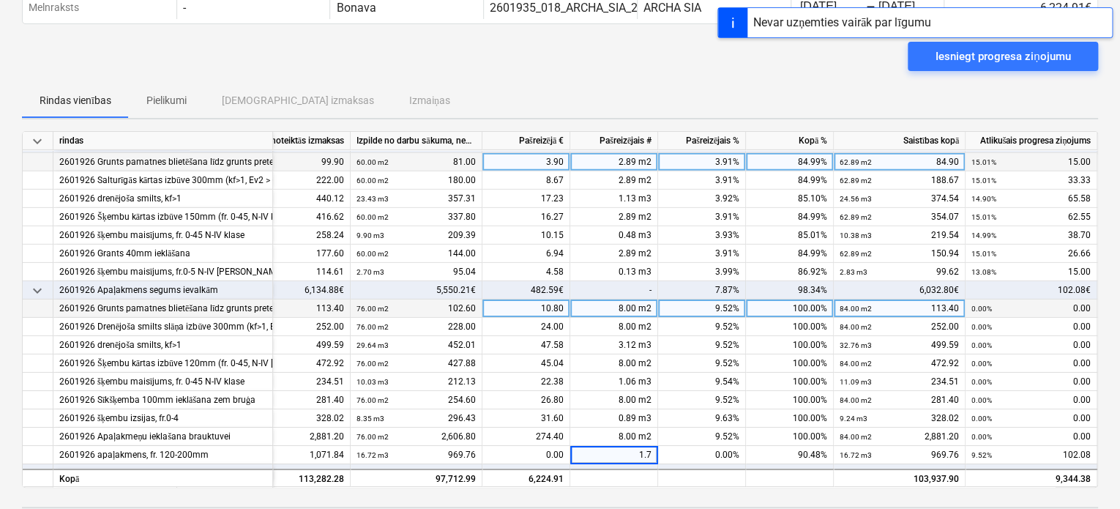
type input "1.76"
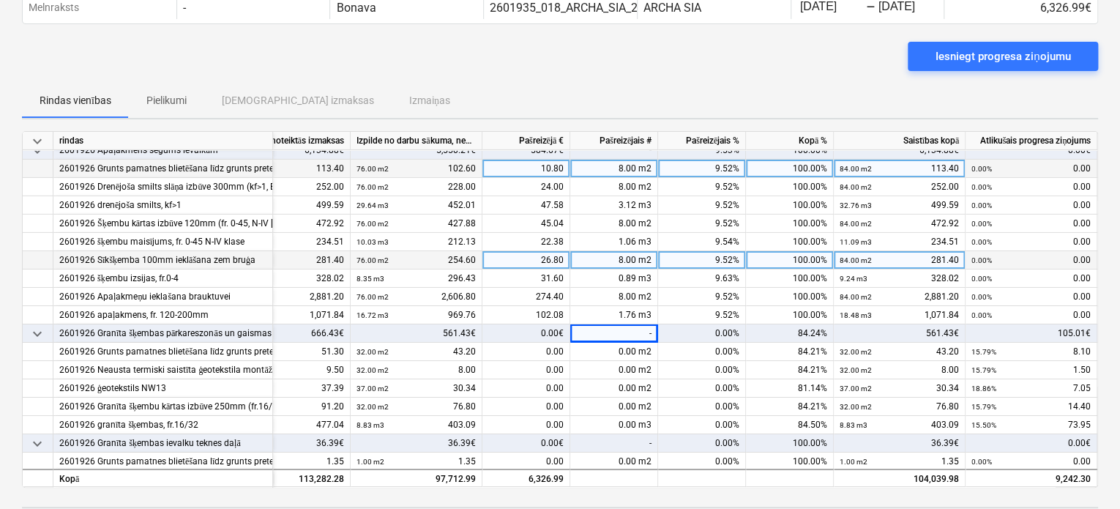
scroll to position [2559, 88]
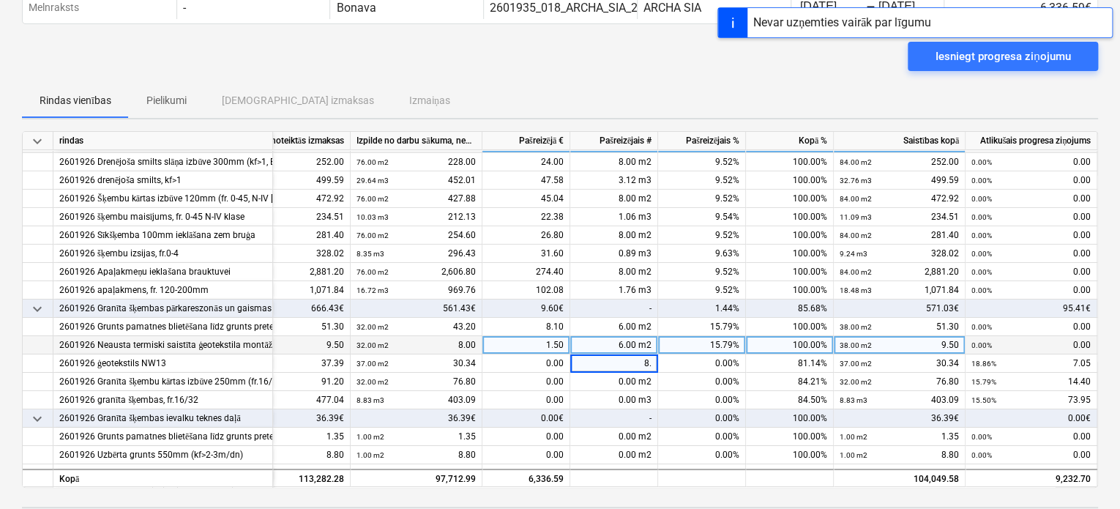
type input "8.6"
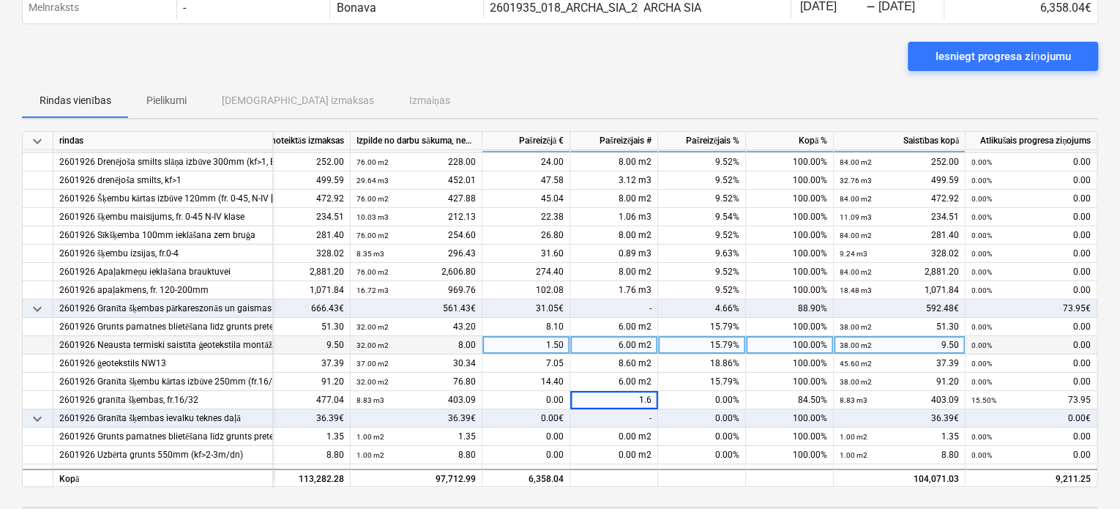
type input "1.62"
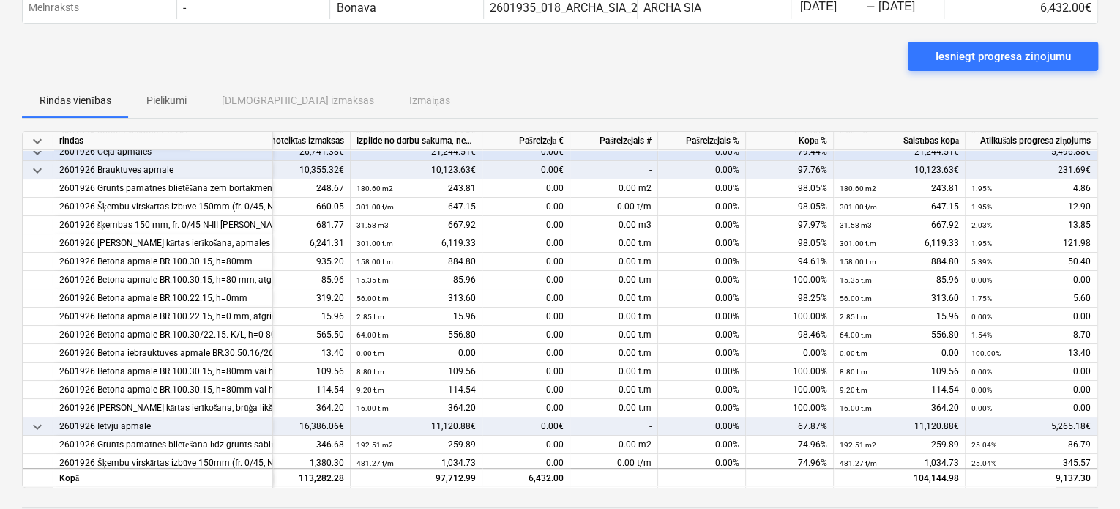
scroll to position [2998, 88]
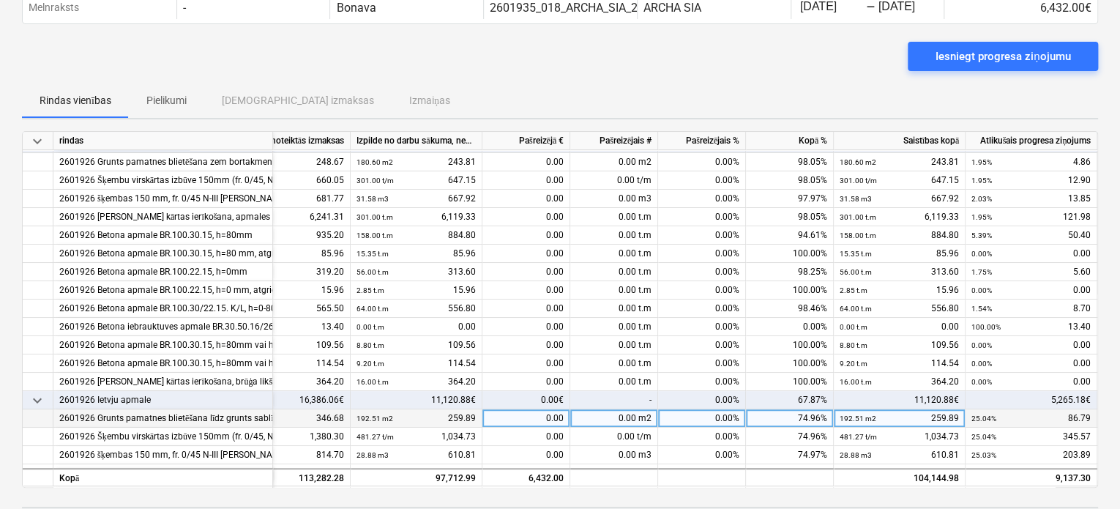
click at [625, 419] on div "0.00 m2" at bounding box center [614, 418] width 88 height 18
type input "33.49"
type input "83.73"
type input "5.02"
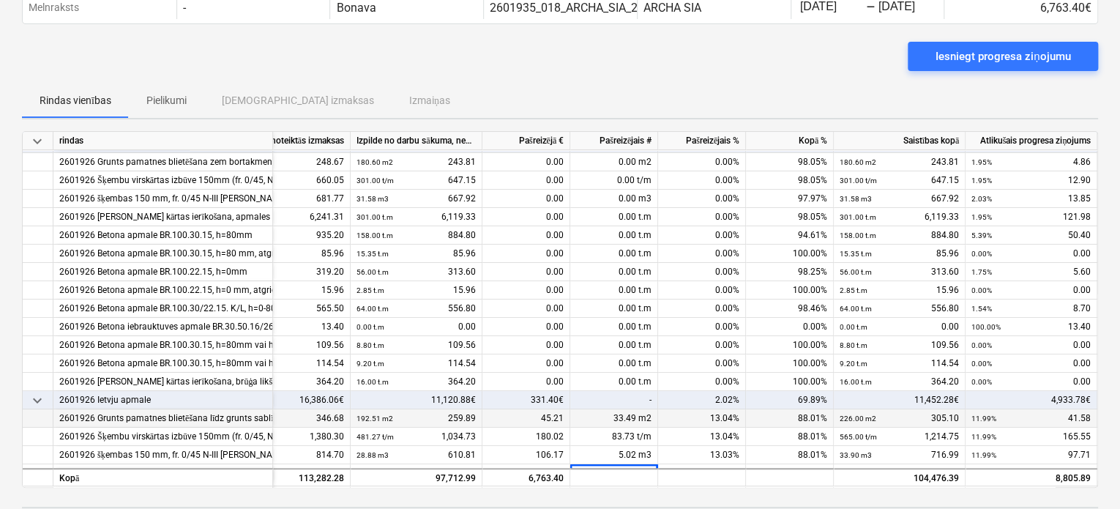
scroll to position [3016, 88]
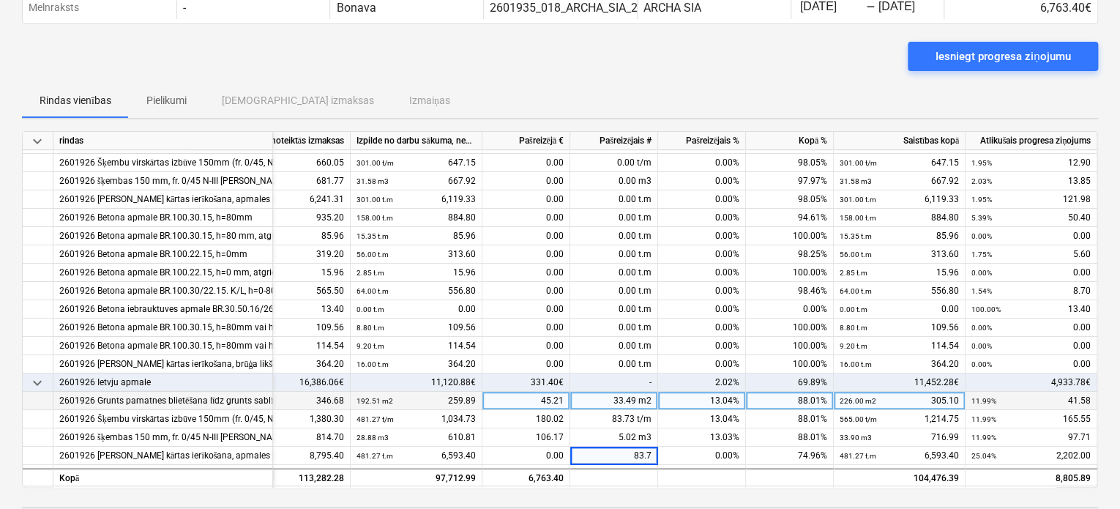
type input "83.73"
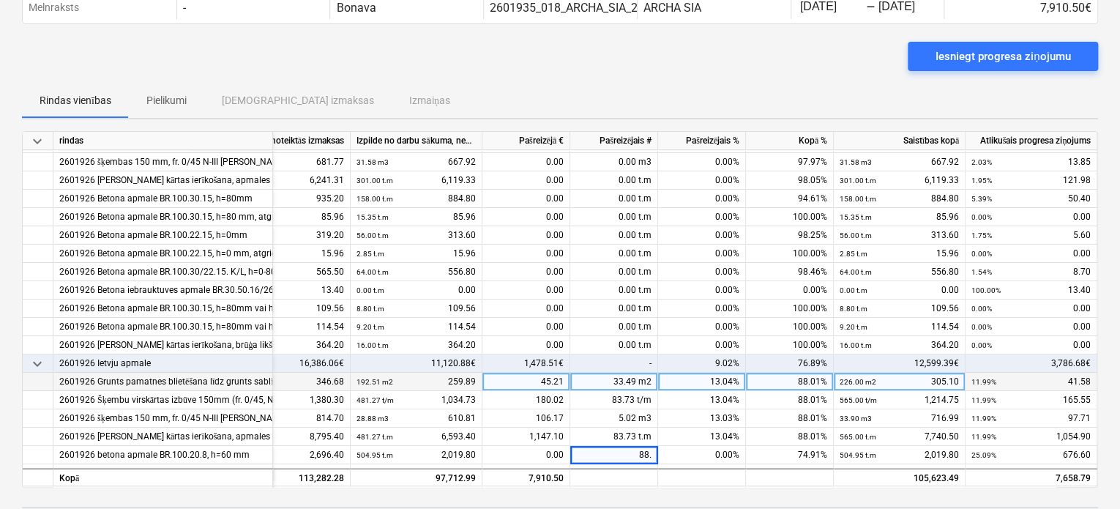
type input "88.3"
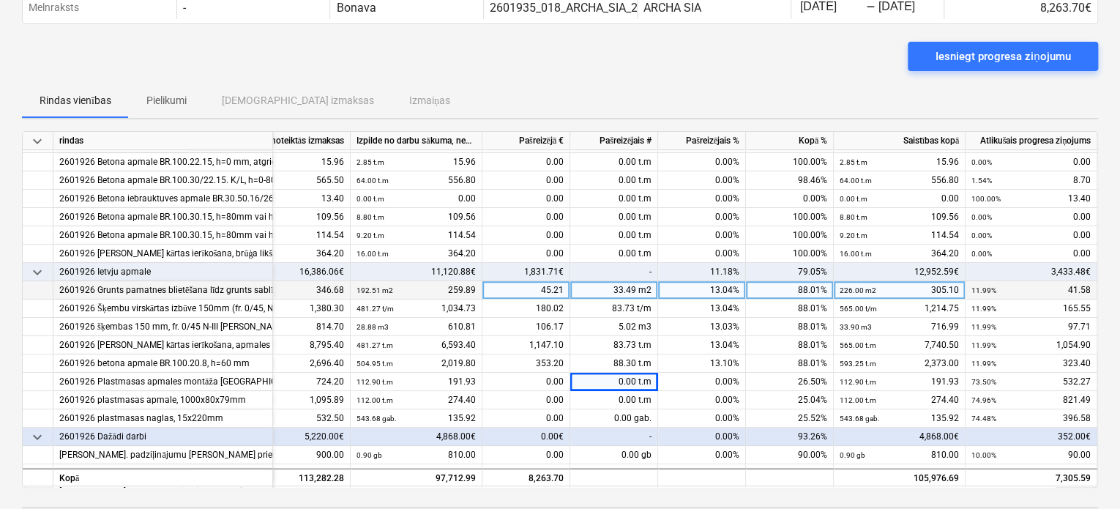
scroll to position [3181, 88]
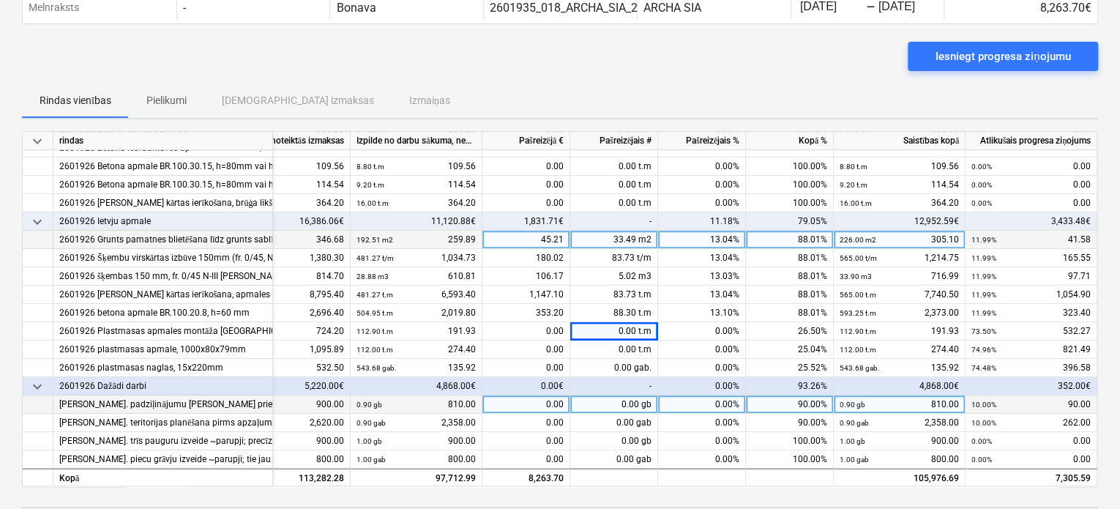
click at [625, 398] on div "0.00 gb" at bounding box center [614, 404] width 88 height 18
type input "0.1"
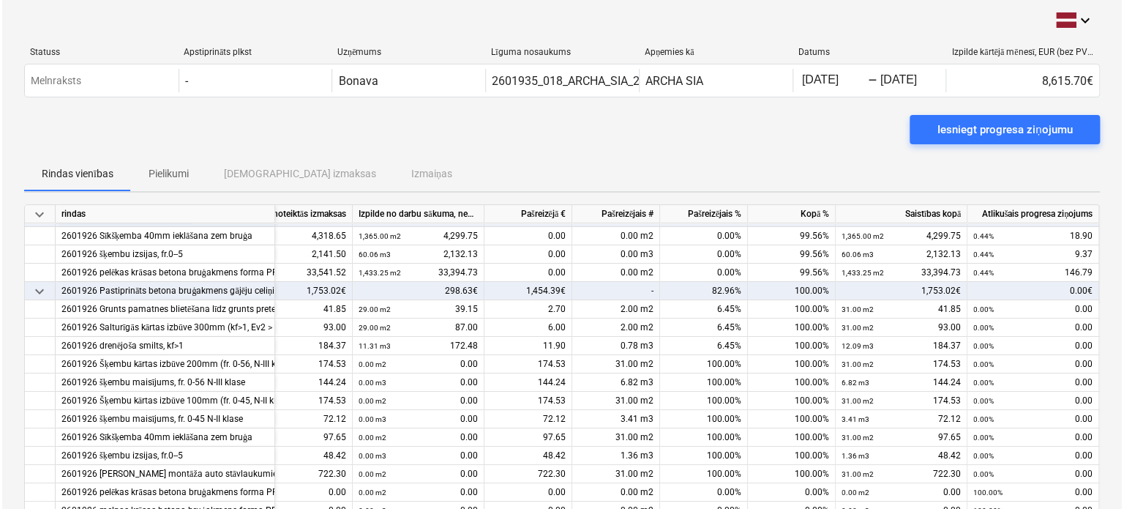
scroll to position [18, 88]
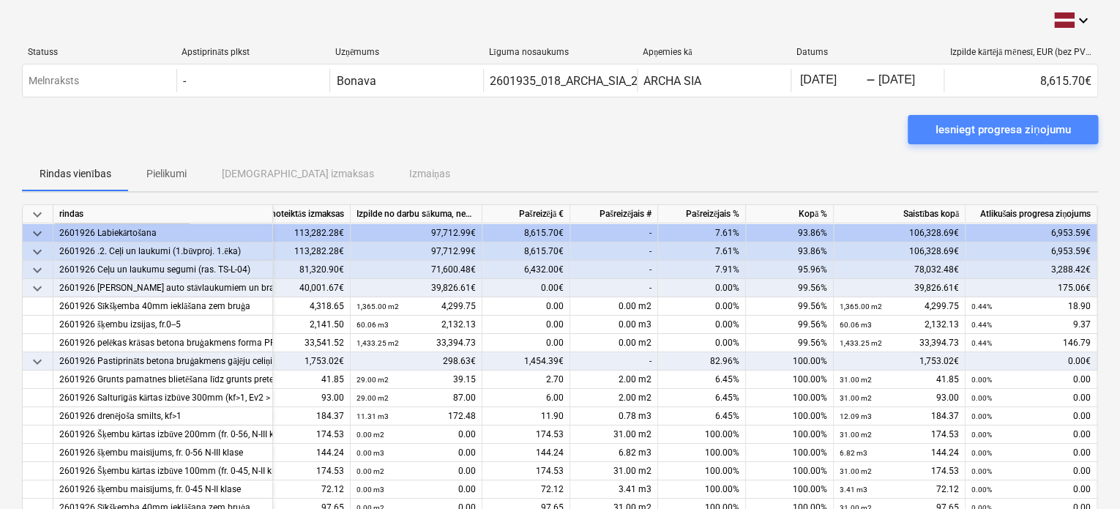
click at [1003, 122] on div "Iesniegt progresa ziņojumu" at bounding box center [1002, 129] width 135 height 19
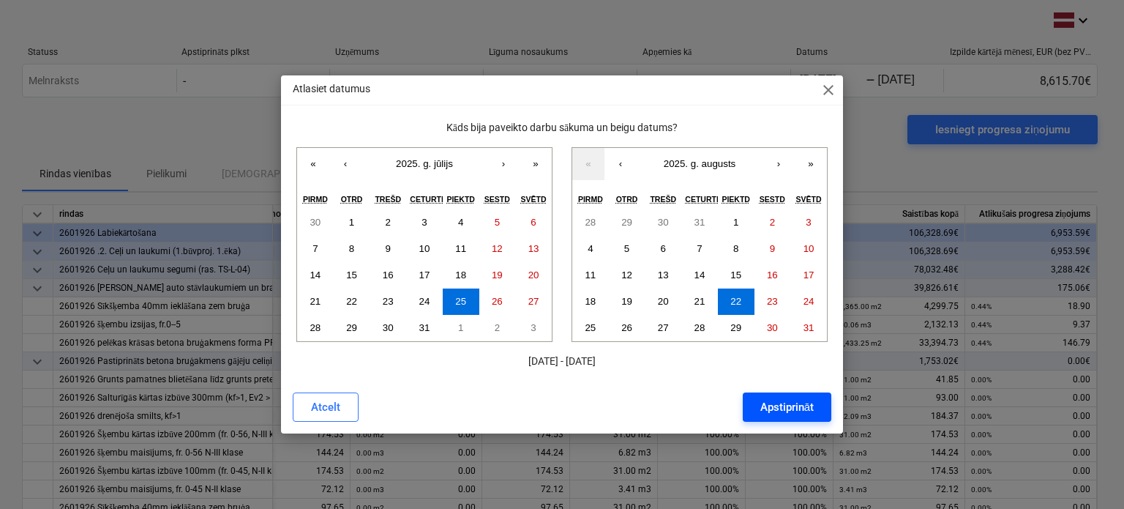
click at [773, 399] on div "Apstiprināt" at bounding box center [786, 406] width 53 height 19
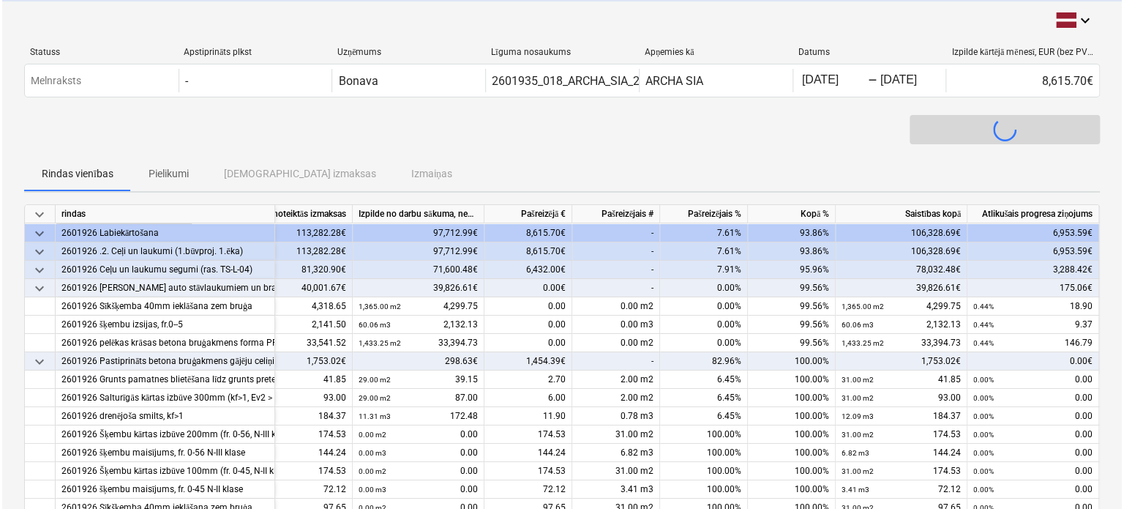
scroll to position [18, 83]
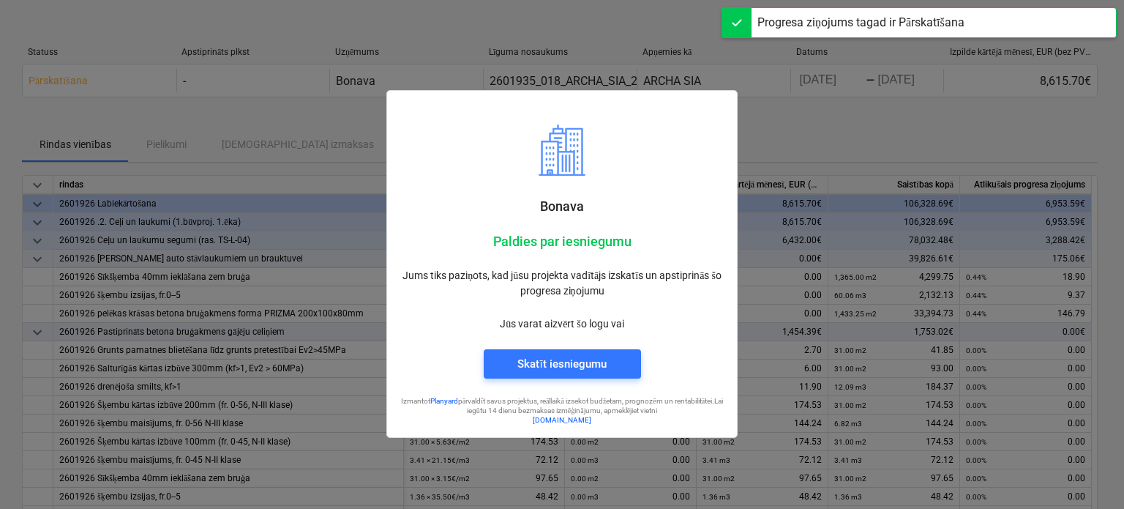
scroll to position [18, 0]
click at [820, 374] on div at bounding box center [562, 254] width 1124 height 509
